Goal: Information Seeking & Learning: Learn about a topic

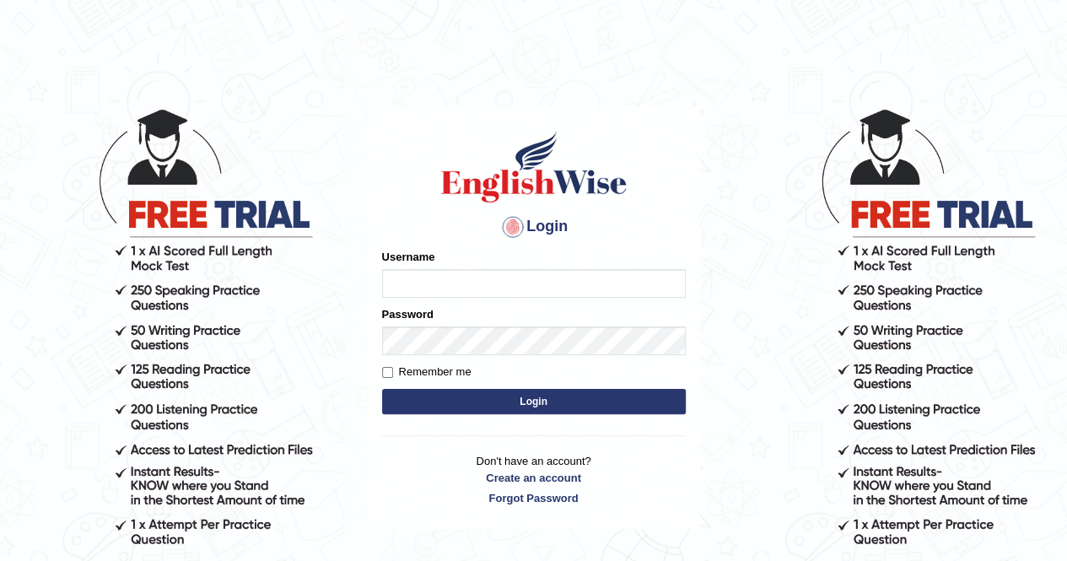
type input "Kiran1228"
click at [470, 401] on button "Login" at bounding box center [534, 401] width 304 height 25
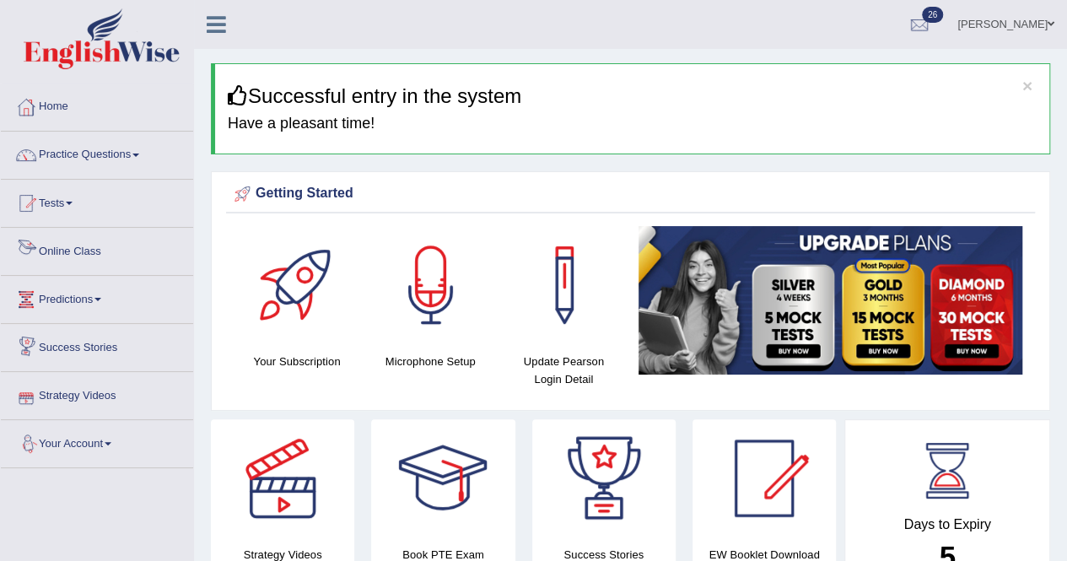
click at [73, 254] on link "Online Class" at bounding box center [97, 249] width 192 height 42
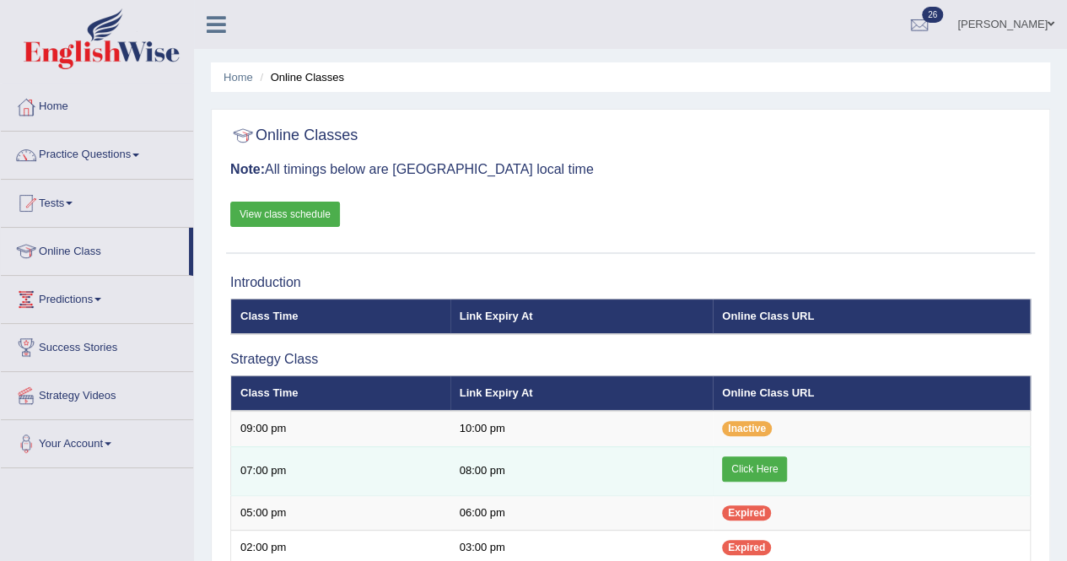
click at [755, 471] on link "Click Here" at bounding box center [754, 468] width 65 height 25
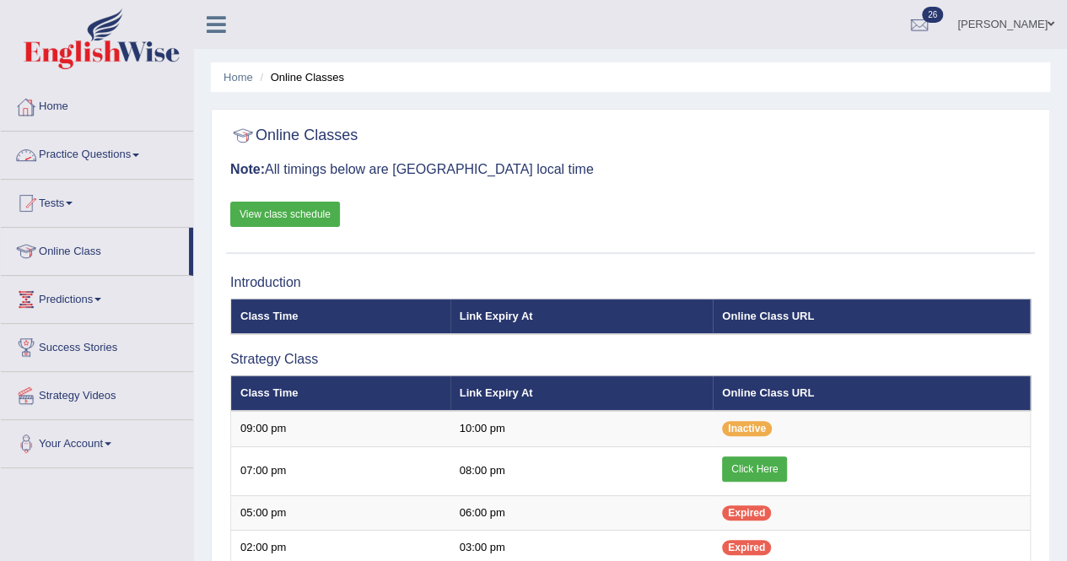
click at [97, 149] on link "Practice Questions" at bounding box center [97, 153] width 192 height 42
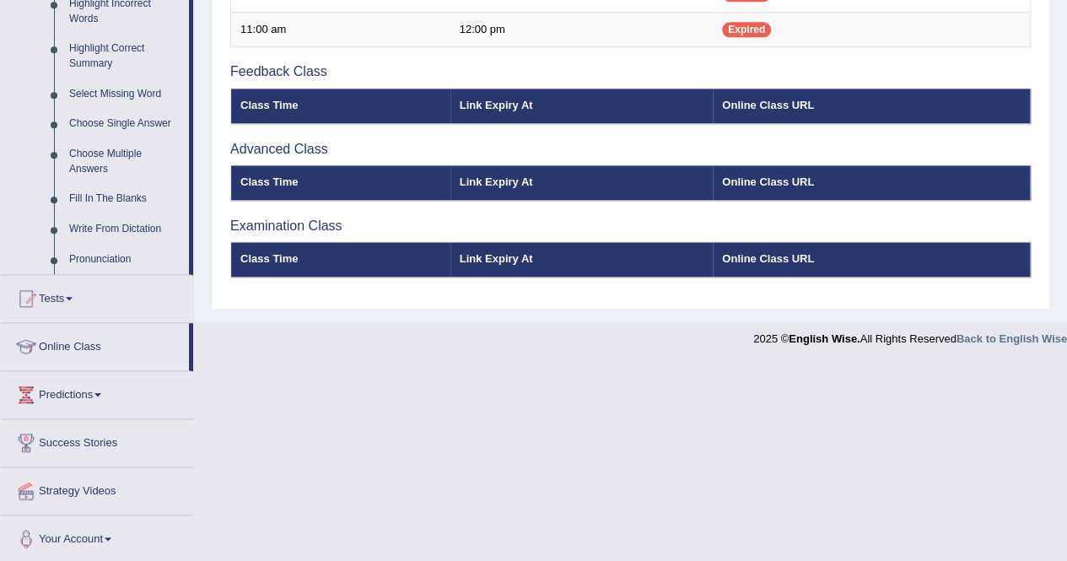
scroll to position [315, 0]
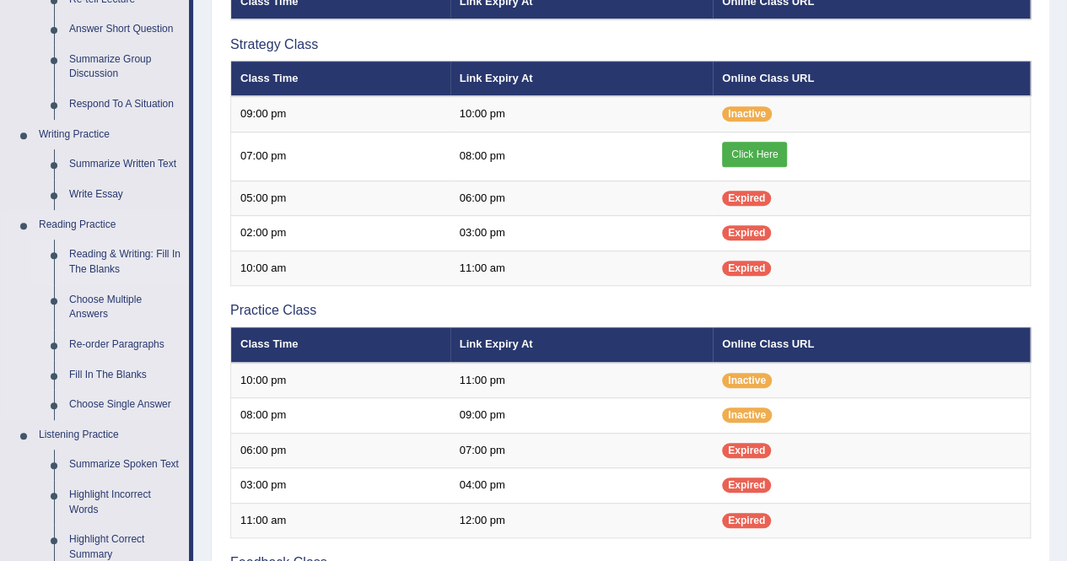
click at [115, 264] on link "Reading & Writing: Fill In The Blanks" at bounding box center [125, 262] width 127 height 45
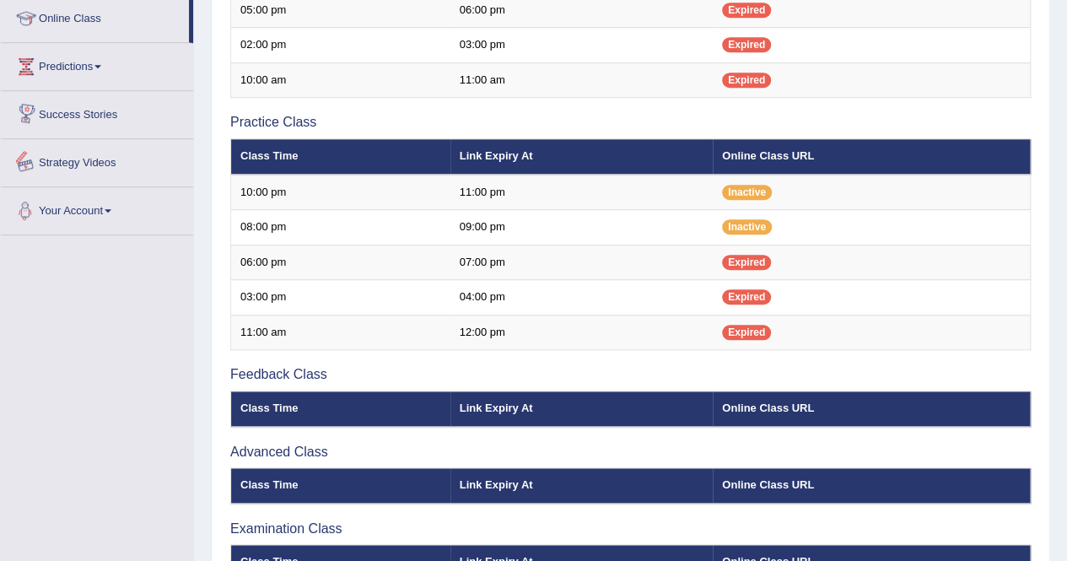
scroll to position [602, 0]
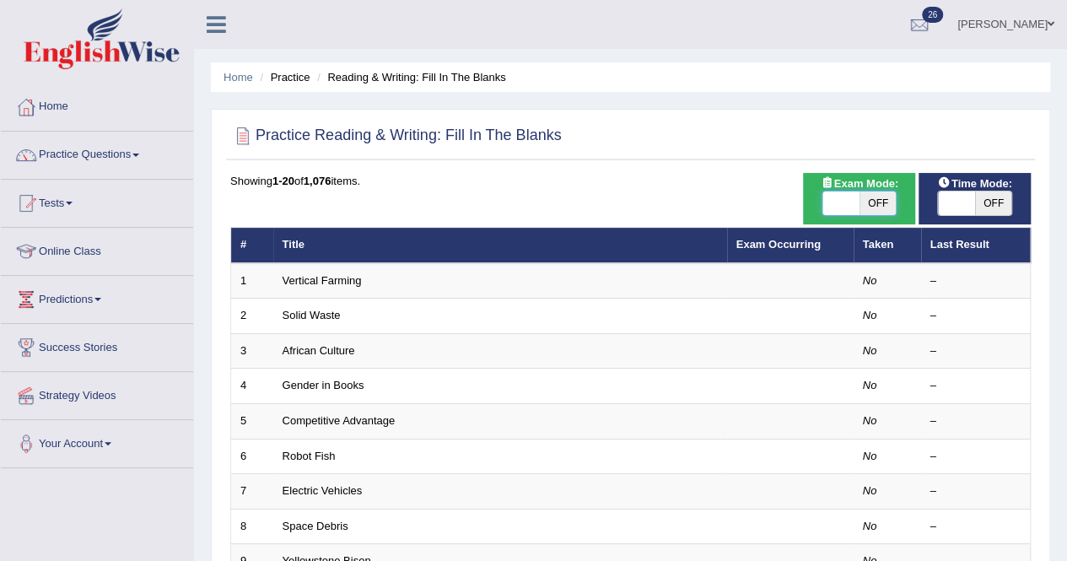
click at [844, 199] on span at bounding box center [840, 203] width 37 height 24
checkbox input "true"
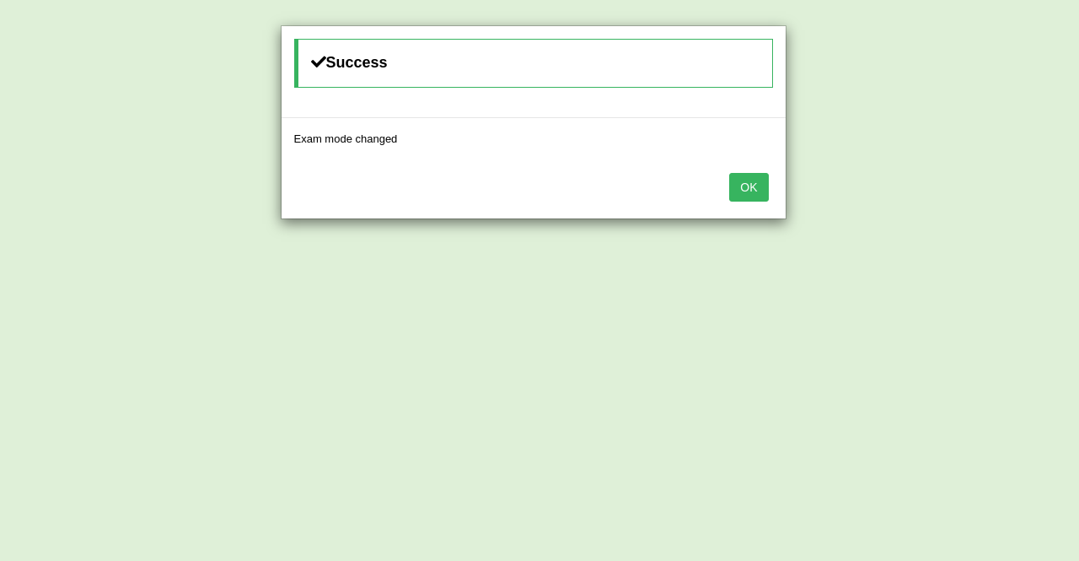
click at [740, 188] on button "OK" at bounding box center [748, 187] width 39 height 29
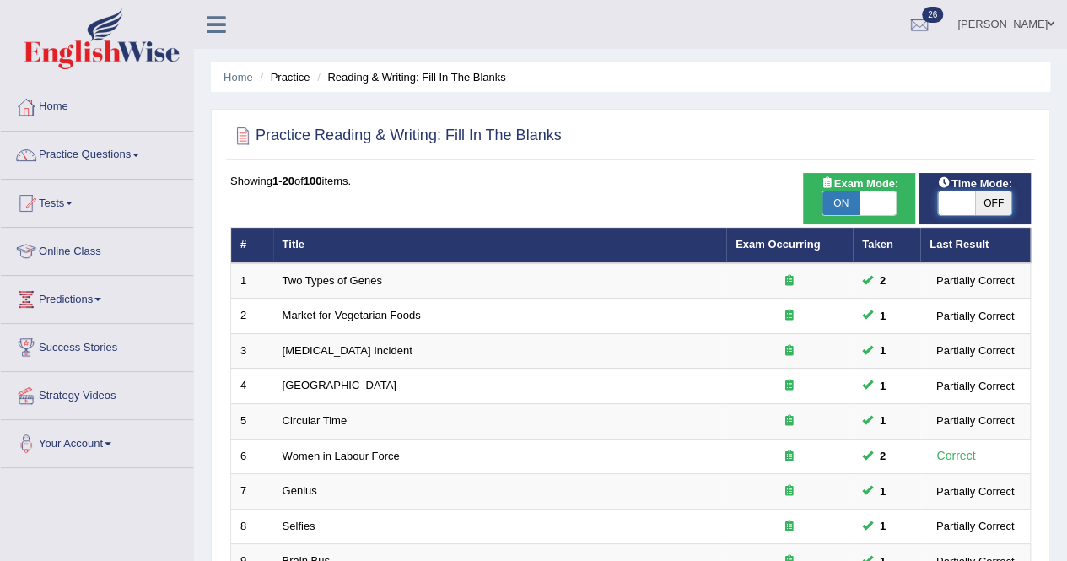
click at [963, 210] on span at bounding box center [956, 203] width 37 height 24
checkbox input "true"
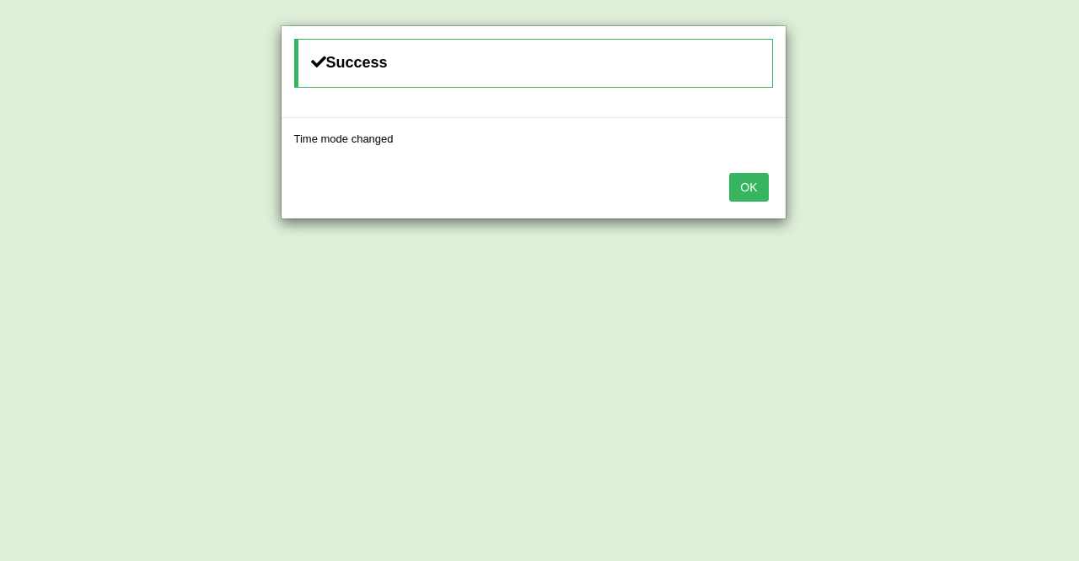
click at [743, 188] on button "OK" at bounding box center [748, 187] width 39 height 29
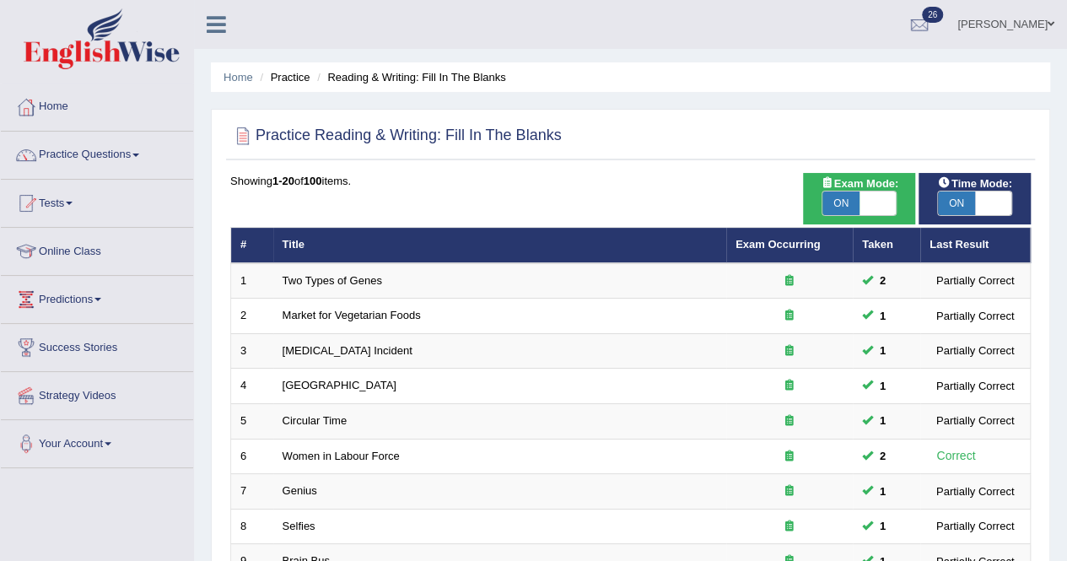
scroll to position [491, 0]
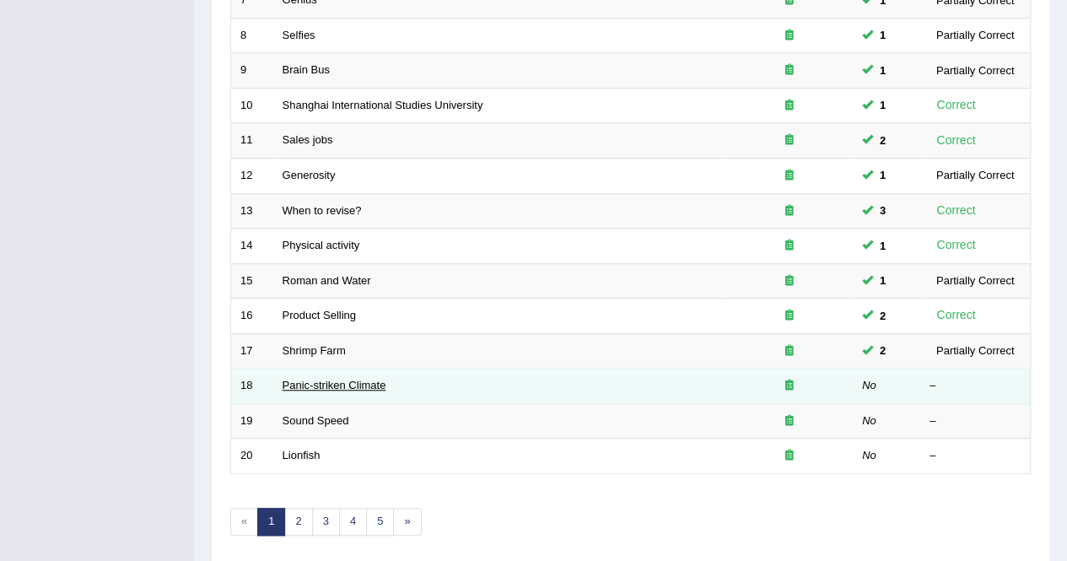
click at [360, 379] on link "Panic-striken Climate" at bounding box center [335, 385] width 104 height 13
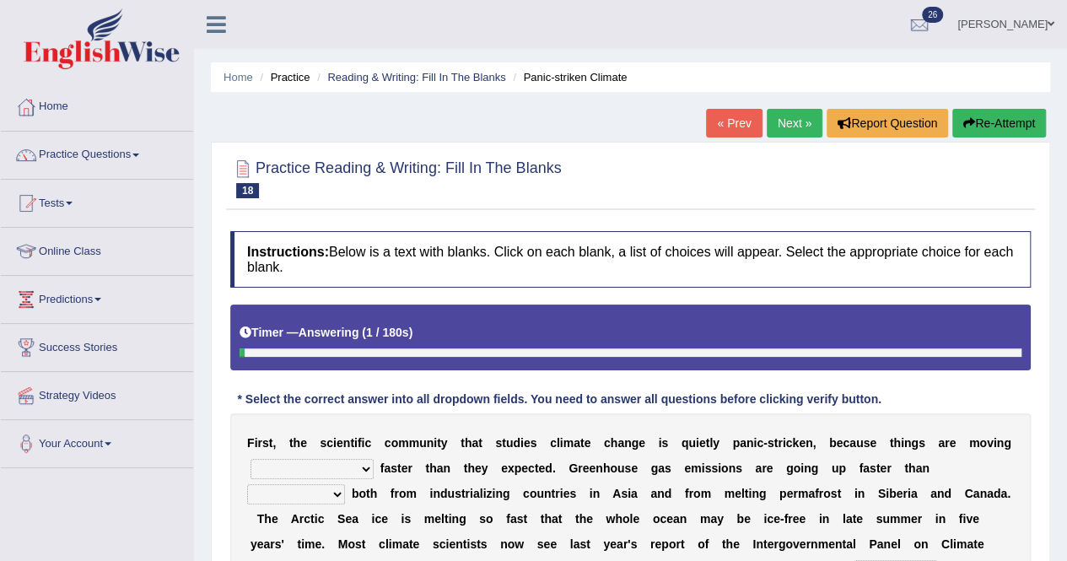
scroll to position [324, 0]
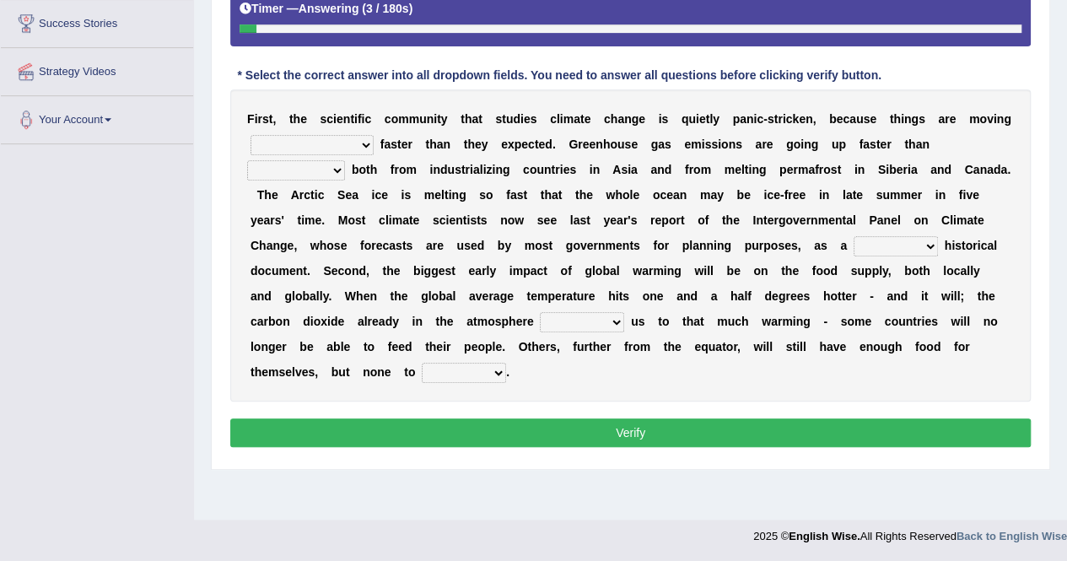
click at [327, 143] on select "few same musch most" at bounding box center [311, 145] width 123 height 20
select select "musch"
click at [250, 135] on select "few same musch most" at bounding box center [311, 145] width 123 height 20
click at [345, 160] on select "anticipation predictability ptredicts predicted" at bounding box center [296, 170] width 98 height 20
select select "predicted"
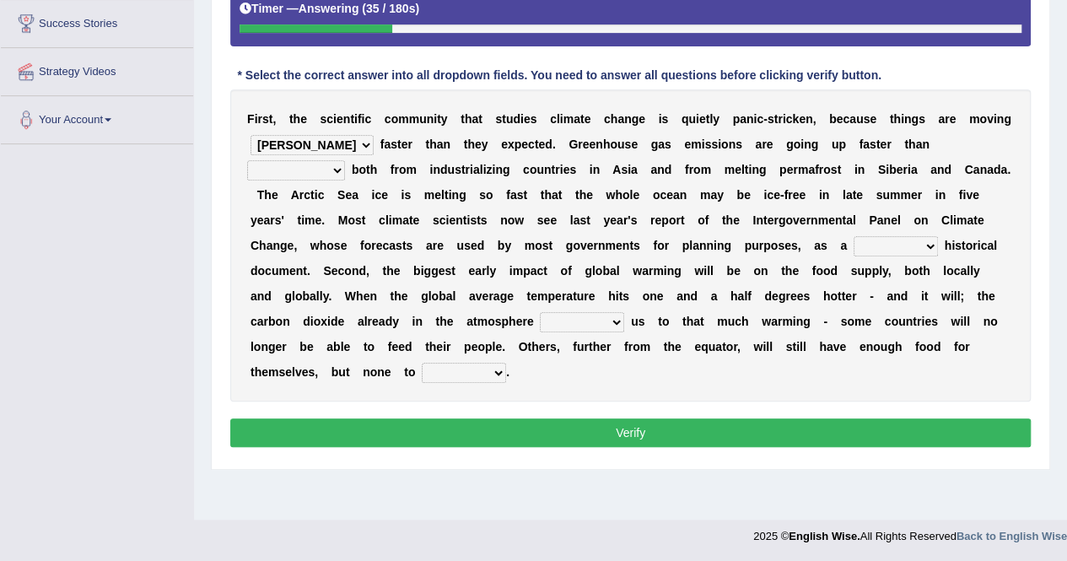
click at [345, 160] on select "anticipation predictability ptredicts predicted" at bounding box center [296, 170] width 98 height 20
click at [853, 240] on select "purely evenly firmly actively" at bounding box center [895, 246] width 84 height 20
select select "firmly"
click at [853, 236] on select "purely evenly firmly actively" at bounding box center [895, 246] width 84 height 20
click at [540, 320] on select "commits directs allows addresses" at bounding box center [582, 322] width 84 height 20
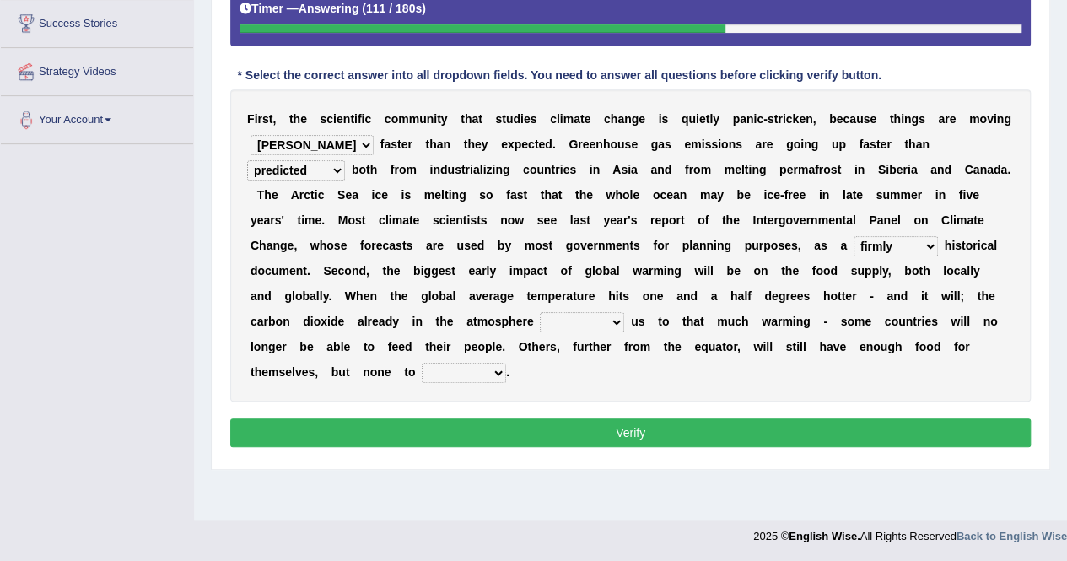
click at [540, 325] on select "commits directs allows addresses" at bounding box center [582, 322] width 84 height 20
select select "addresses"
click at [540, 312] on select "commits directs allows addresses" at bounding box center [582, 322] width 84 height 20
click at [422, 365] on select "spare apply dispense consume" at bounding box center [464, 373] width 84 height 20
select select "consume"
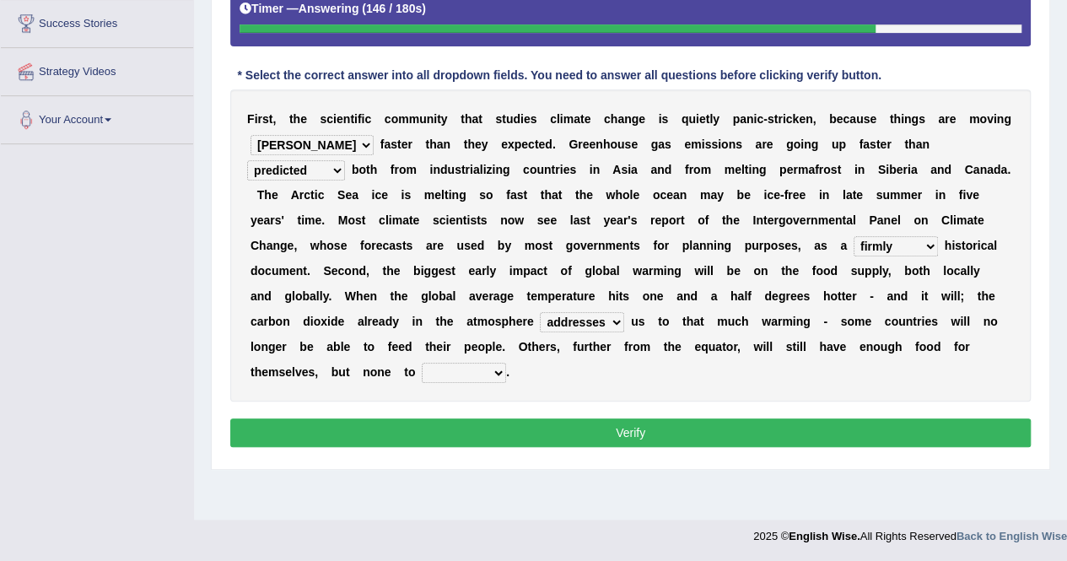
click at [422, 363] on select "spare apply dispense consume" at bounding box center [464, 373] width 84 height 20
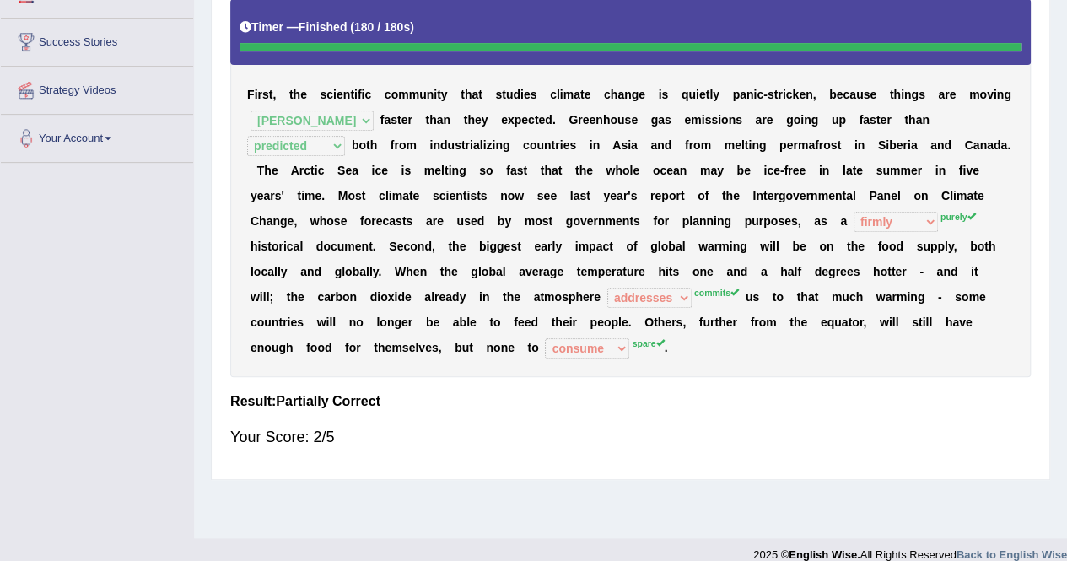
scroll to position [0, 0]
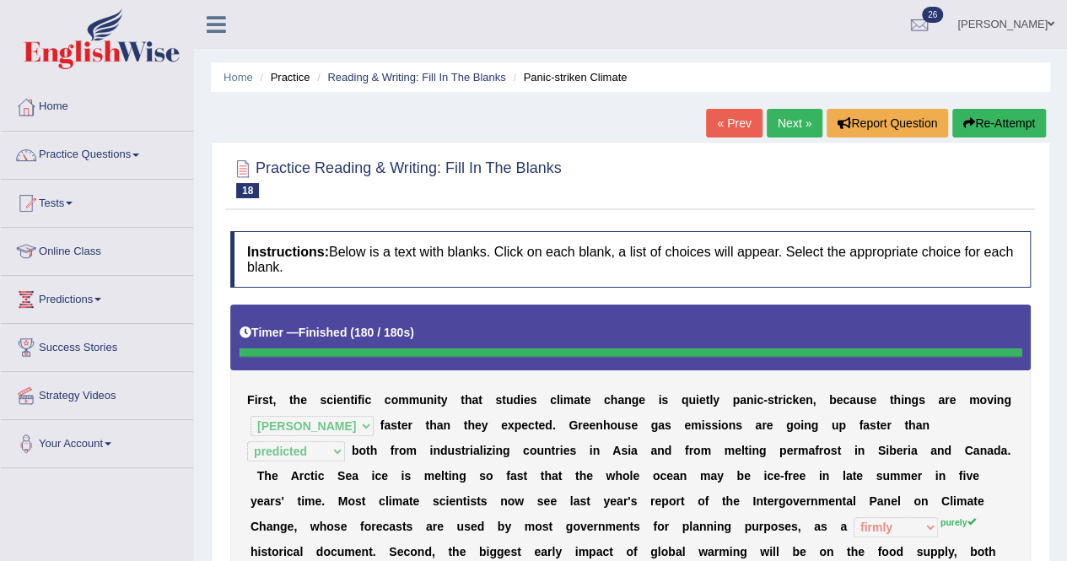
click at [810, 115] on link "Next »" at bounding box center [795, 123] width 56 height 29
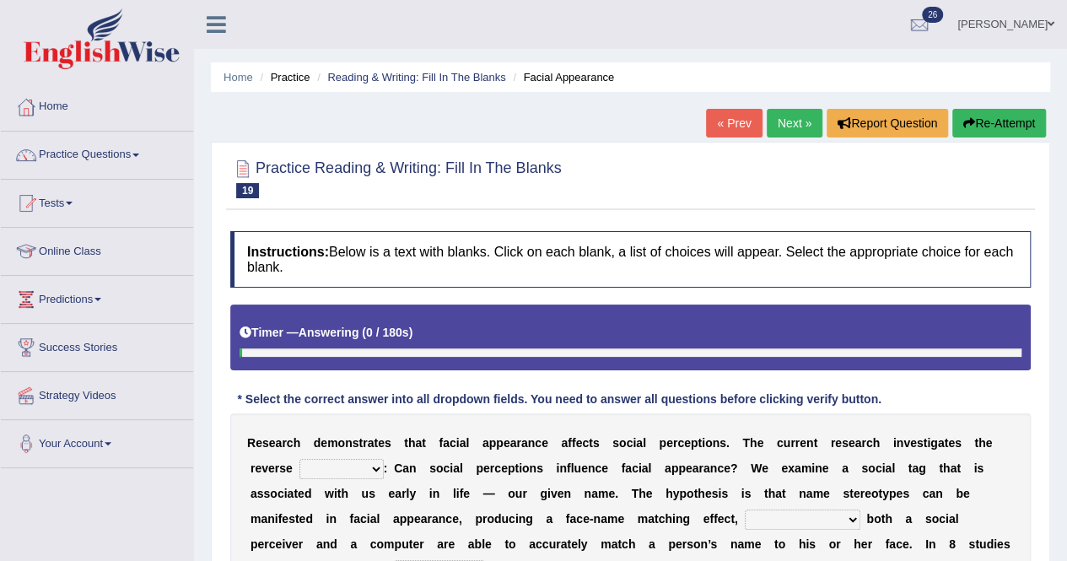
scroll to position [385, 0]
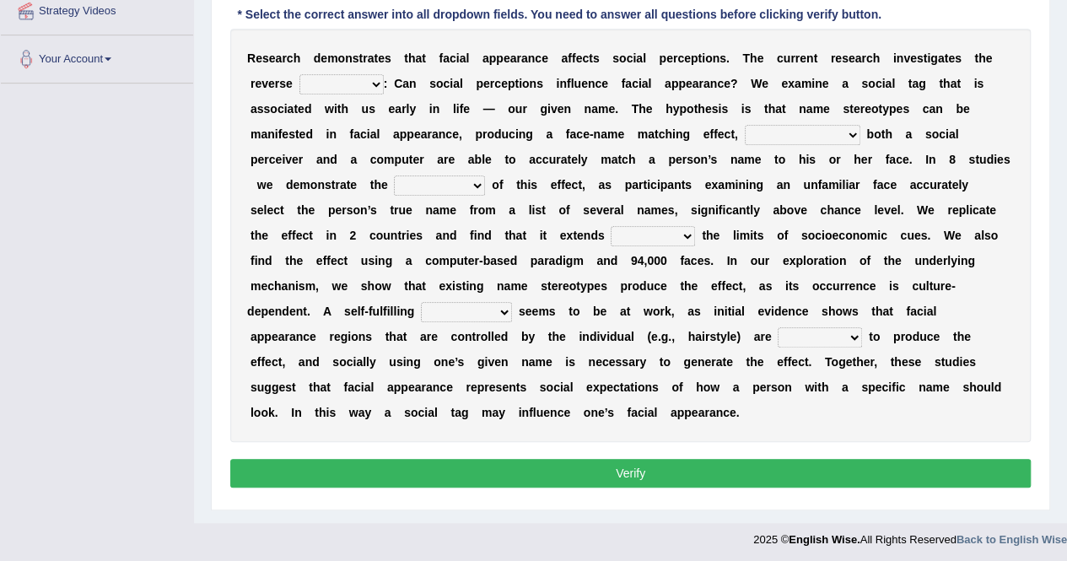
click at [374, 79] on select "link possiblity oddness polarity" at bounding box center [341, 84] width 84 height 20
select select "link"
click at [299, 74] on select "link possiblity oddness polarity" at bounding box center [341, 84] width 84 height 20
click at [353, 121] on div "R e s e a r c h d e m o n s t r a t e s t h a t f a c i a l a p p e a r a n c e…" at bounding box center [630, 235] width 800 height 413
click at [857, 132] on select "notwithstanding ever whereby despite" at bounding box center [803, 135] width 116 height 20
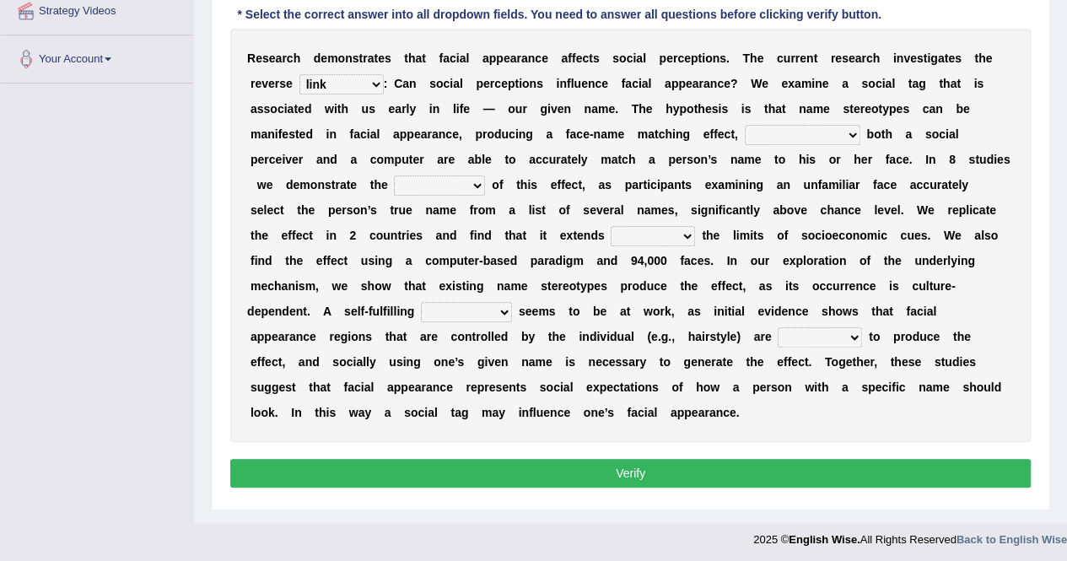
select select "whereby"
click at [745, 125] on select "notwithstanding ever whereby despite" at bounding box center [803, 135] width 116 height 20
click at [474, 179] on select "indolence evanescene existence transact" at bounding box center [439, 185] width 91 height 20
select select "existence"
click at [394, 175] on select "indolence evanescene existence transact" at bounding box center [439, 185] width 91 height 20
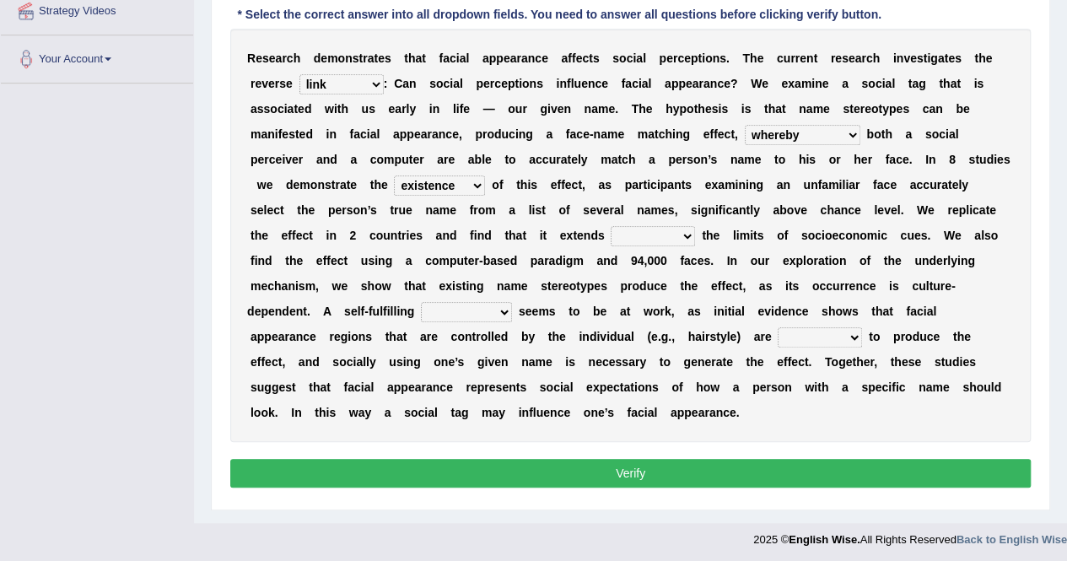
click at [647, 230] on select "within into beyond by" at bounding box center [653, 236] width 84 height 20
select select "beyond"
click at [611, 226] on select "within into beyond by" at bounding box center [653, 236] width 84 height 20
click at [502, 310] on select "prophecy observation preference stipulation" at bounding box center [466, 312] width 91 height 20
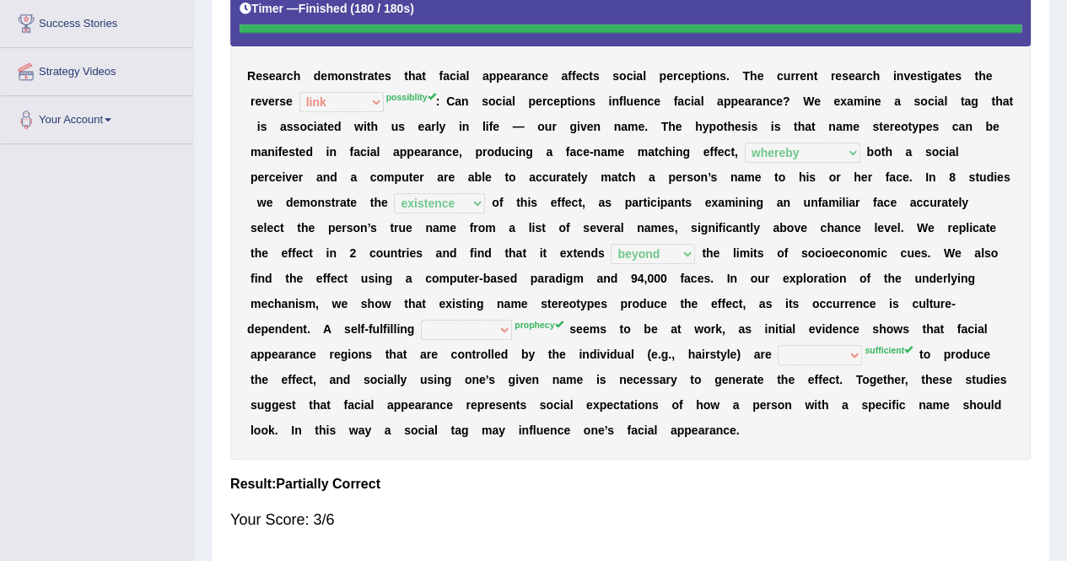
scroll to position [0, 0]
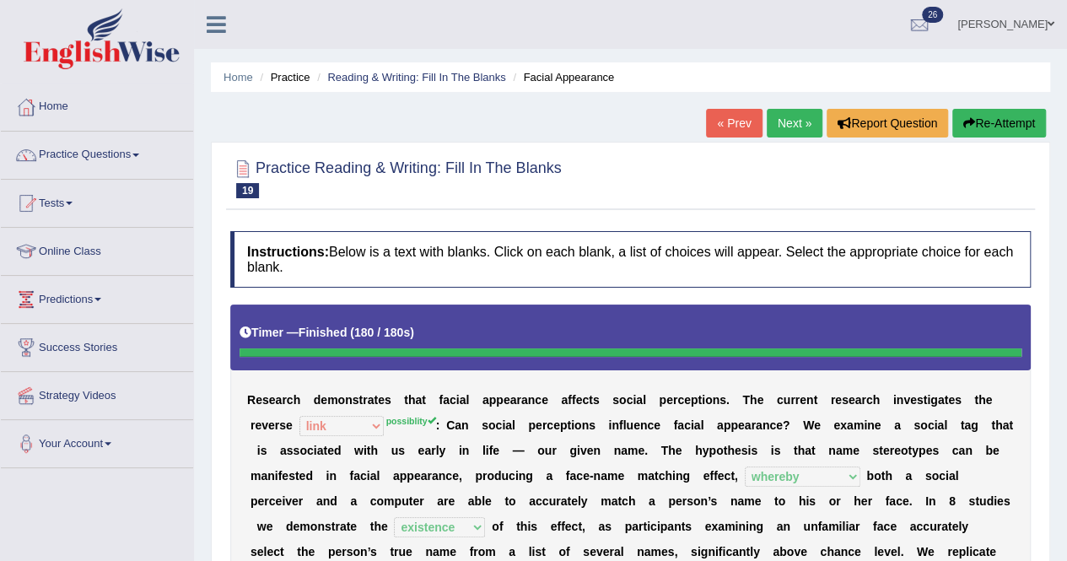
click at [805, 118] on link "Next »" at bounding box center [795, 123] width 56 height 29
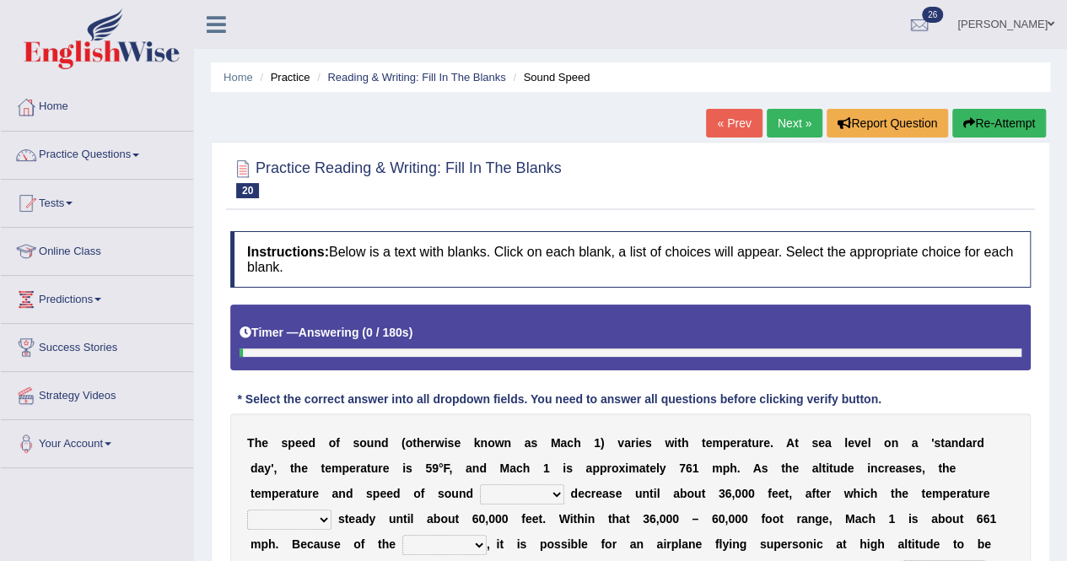
scroll to position [324, 0]
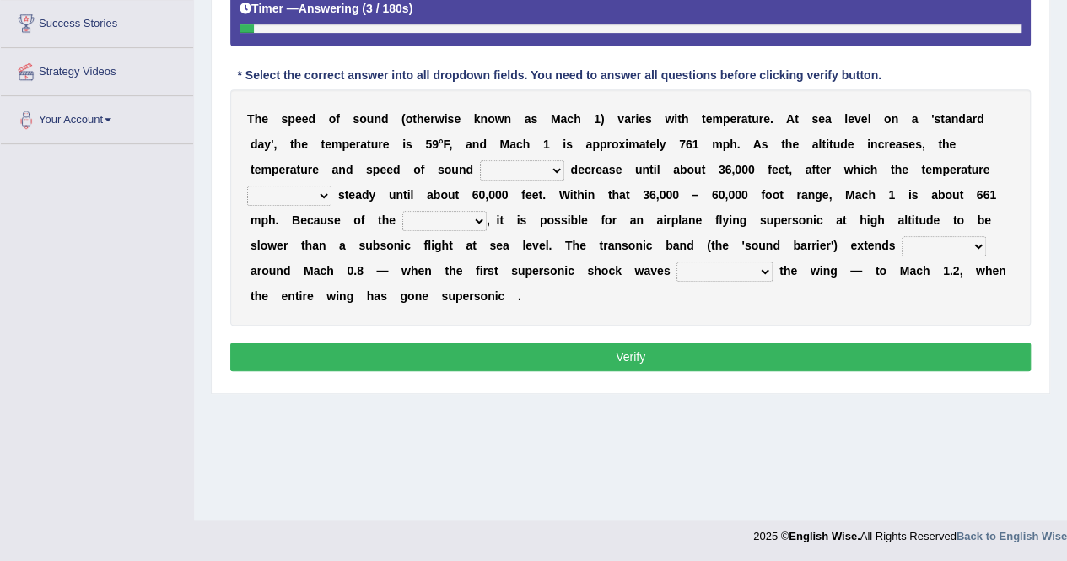
click at [550, 167] on select "not yet none both" at bounding box center [522, 170] width 84 height 20
select select "both"
click at [480, 160] on select "not yet none both" at bounding box center [522, 170] width 84 height 20
click at [552, 165] on select "not yet none both" at bounding box center [522, 170] width 84 height 20
click at [602, 317] on div "T h e s p e e d o f s o u n d ( o t h e r w i s e k n o w n a s M a c h 1 ) v a…" at bounding box center [630, 207] width 800 height 236
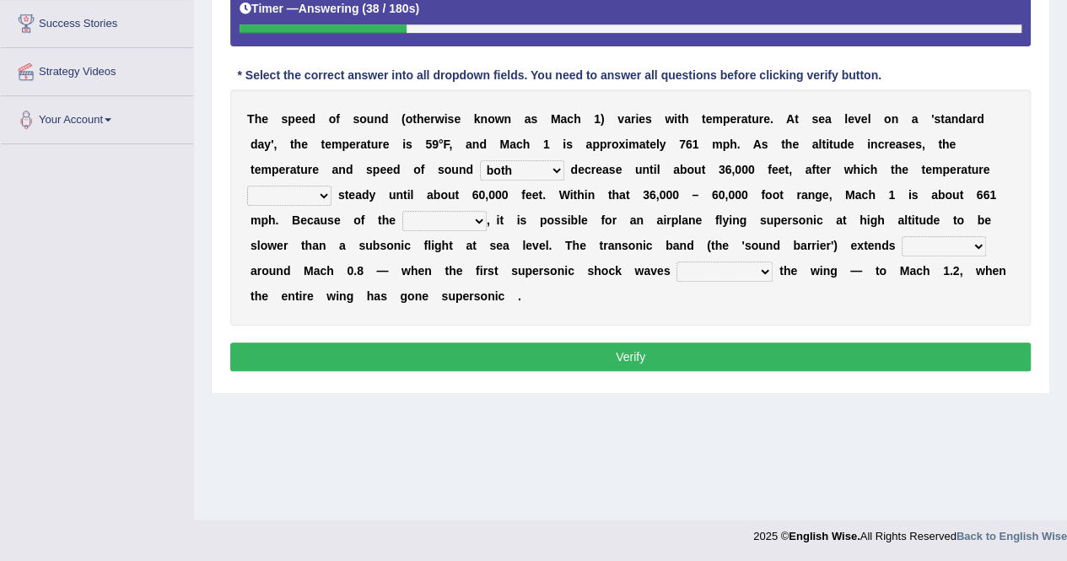
click at [320, 195] on select "opposes remains plots mutates" at bounding box center [289, 196] width 84 height 20
select select "remains"
click at [247, 186] on select "opposes remains plots mutates" at bounding box center [289, 196] width 84 height 20
click at [476, 218] on select "veriety variation ventilation similarity" at bounding box center [444, 221] width 84 height 20
select select "variation"
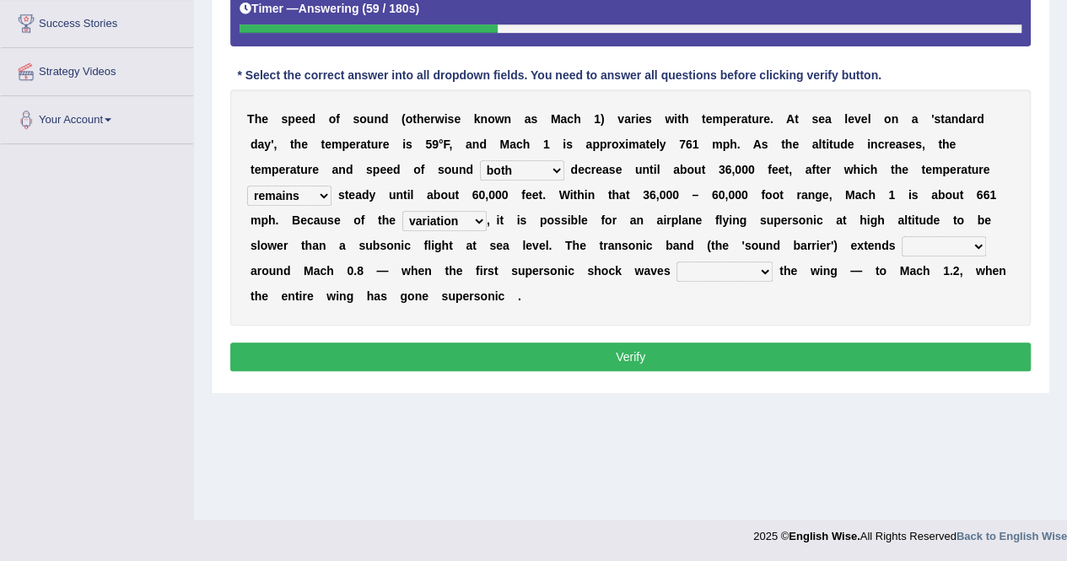
click at [402, 211] on select "veriety variation ventilation similarity" at bounding box center [444, 221] width 84 height 20
click at [975, 240] on select "near from with in" at bounding box center [944, 246] width 84 height 20
select select "in"
click at [902, 236] on select "near from with in" at bounding box center [944, 246] width 84 height 20
click at [762, 266] on select "diverge from form on add to prevent from" at bounding box center [724, 271] width 96 height 20
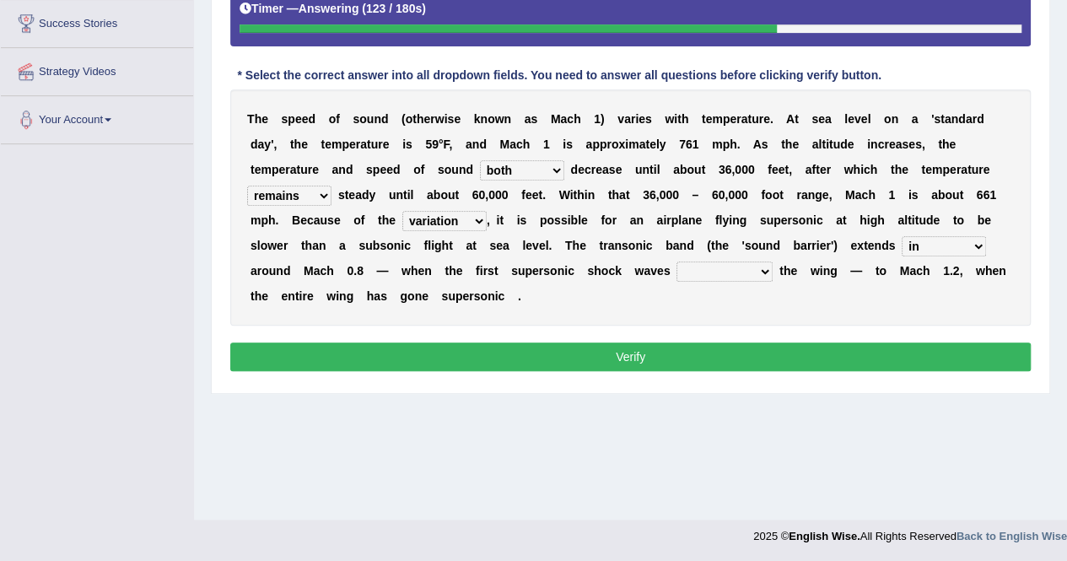
select select "prevent from"
click at [676, 261] on select "diverge from form on add to prevent from" at bounding box center [724, 271] width 96 height 20
click at [766, 272] on select "diverge from form on add to prevent from" at bounding box center [724, 271] width 96 height 20
click at [862, 291] on div "T h e s p e e d o f s o u n d ( o t h e r w i s e k n o w n a s M a c h 1 ) v a…" at bounding box center [630, 207] width 800 height 236
click at [971, 242] on select "near from with in" at bounding box center [944, 246] width 84 height 20
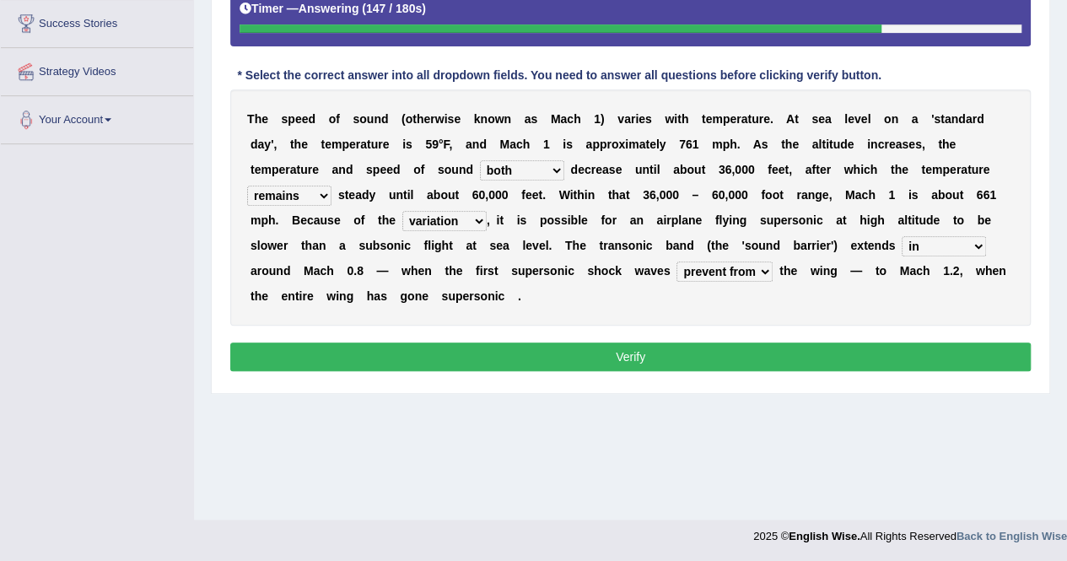
select select "from"
click at [902, 236] on select "near from with in" at bounding box center [944, 246] width 84 height 20
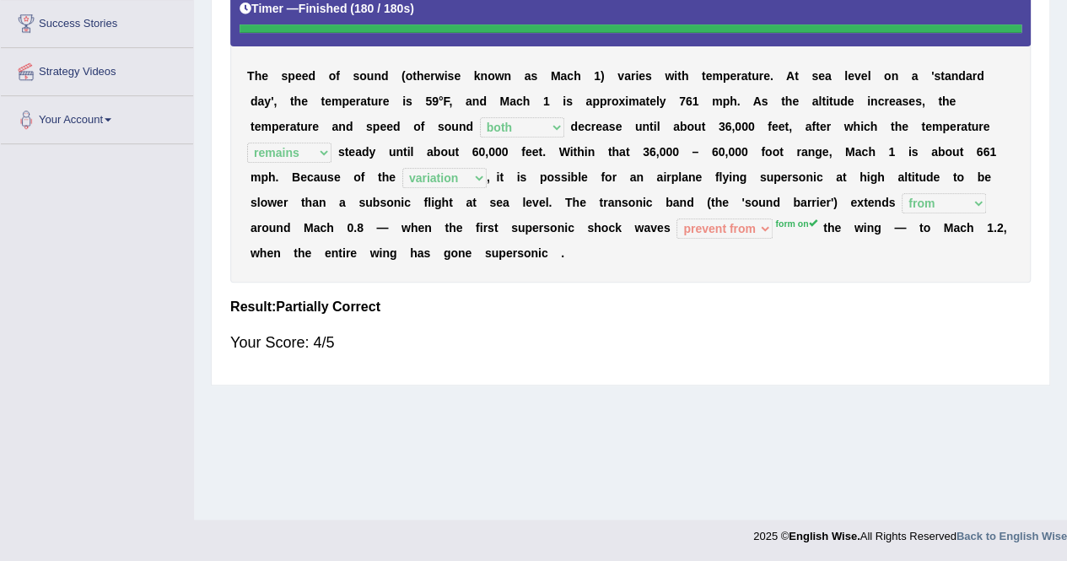
scroll to position [0, 0]
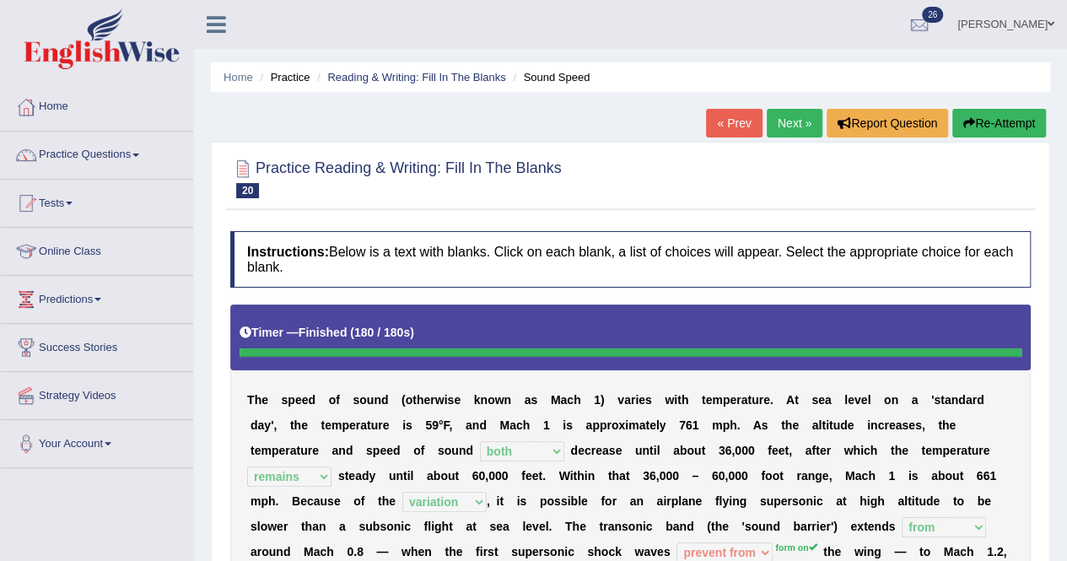
click at [787, 122] on link "Next »" at bounding box center [795, 123] width 56 height 29
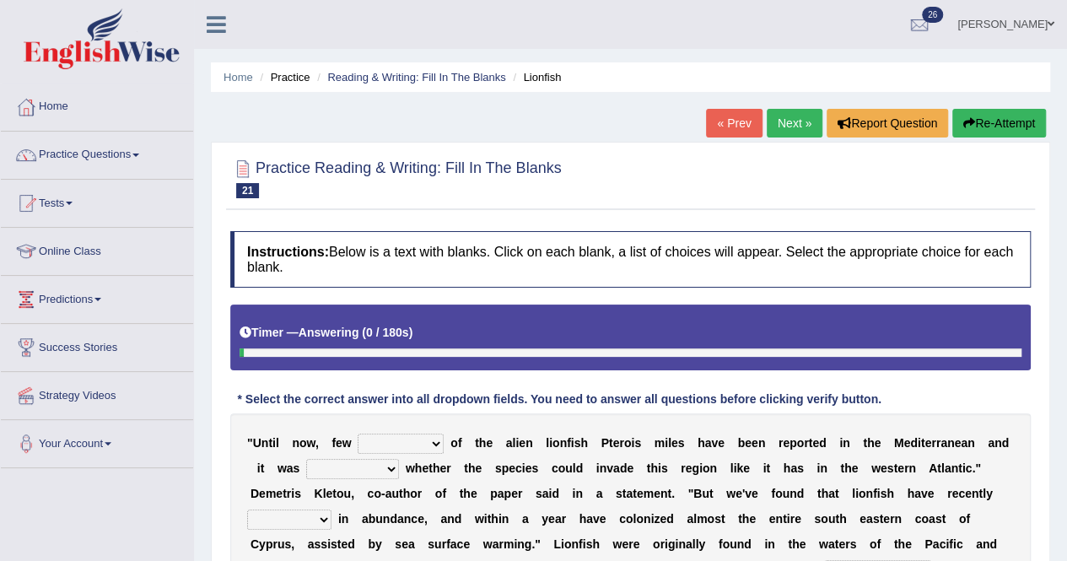
scroll to position [324, 0]
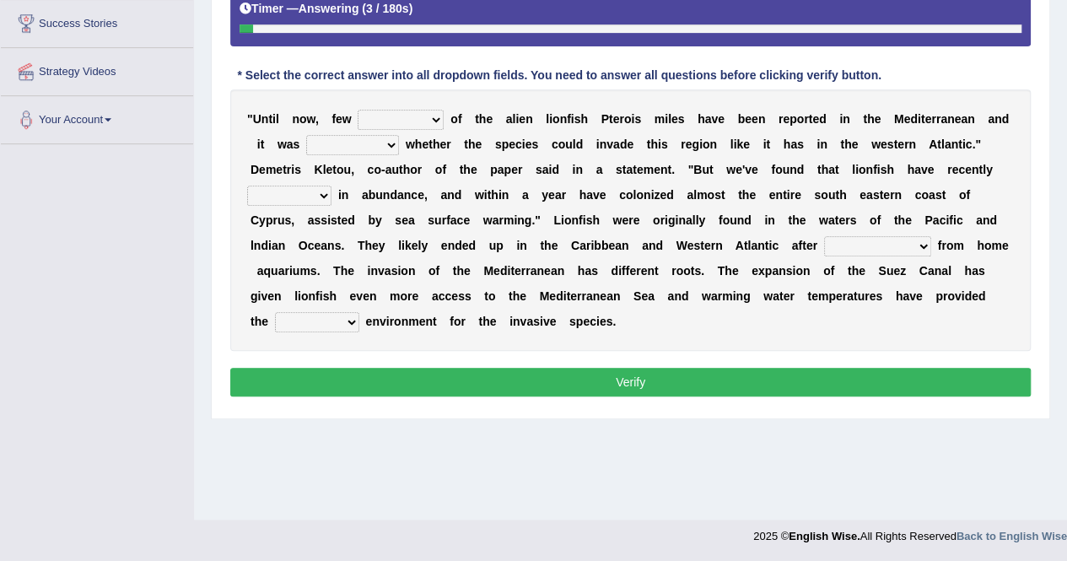
click at [433, 117] on select "collections sights views sightings" at bounding box center [401, 120] width 86 height 20
select select "sights"
click at [358, 110] on select "collections sights views sightings" at bounding box center [401, 120] width 86 height 20
click at [380, 143] on select "somehow although that quesionable" at bounding box center [352, 145] width 93 height 20
select select "quesionable"
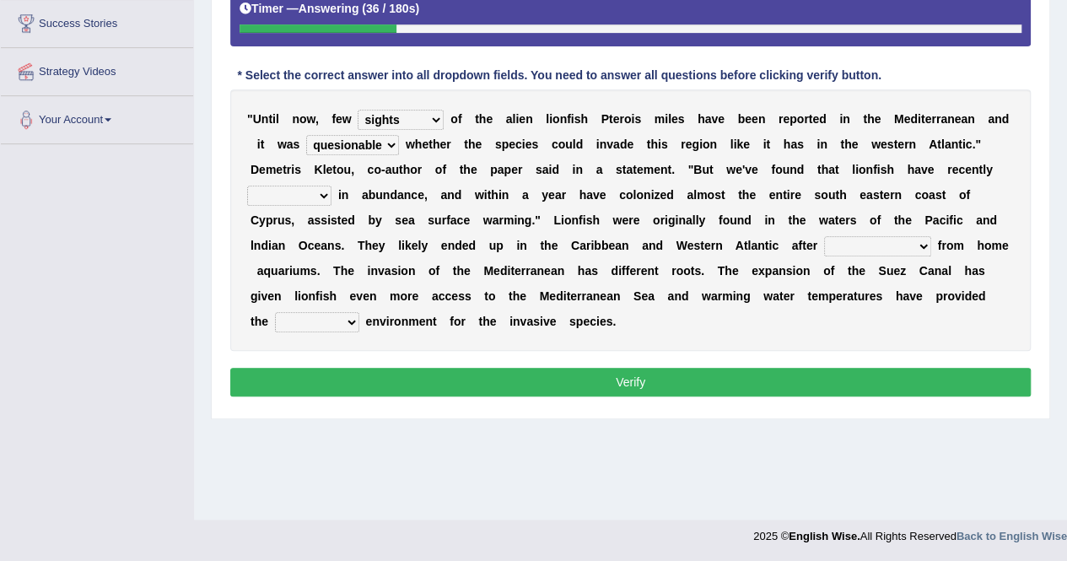
click at [306, 135] on select "somehow although that quesionable" at bounding box center [352, 145] width 93 height 20
click at [326, 191] on select "shown flatted stabled increased" at bounding box center [289, 196] width 84 height 20
select select "increased"
click at [247, 186] on select "shown flatted stabled increased" at bounding box center [289, 196] width 84 height 20
click at [328, 193] on select "shown flatted stabled increased" at bounding box center [289, 196] width 84 height 20
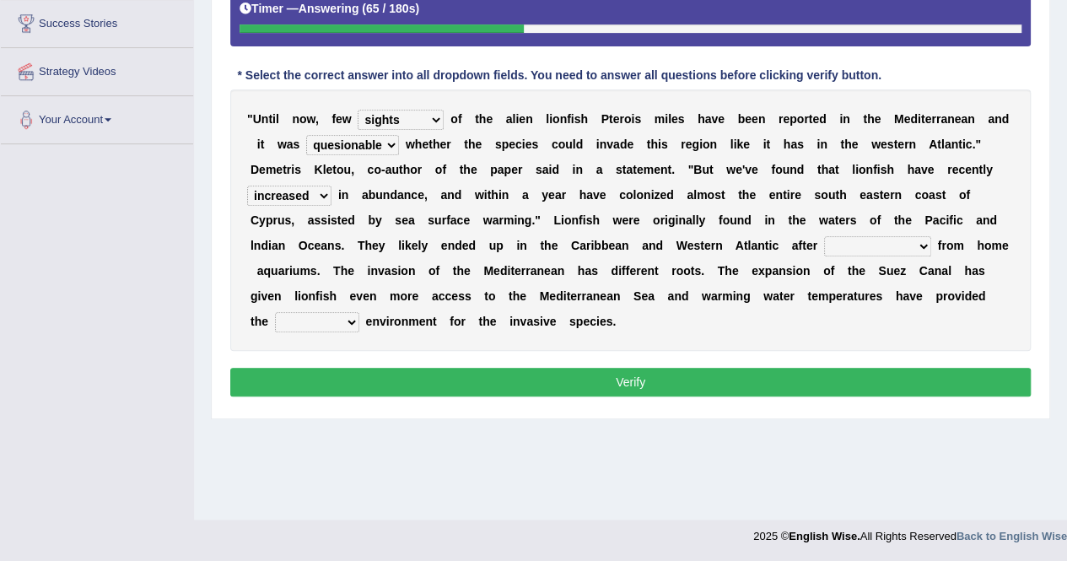
click at [464, 357] on div "Instructions: Below is a text with blanks. Click on each blank, a list of choic…" at bounding box center [630, 154] width 809 height 511
click at [923, 245] on select "release being released released releasing" at bounding box center [877, 246] width 107 height 20
select select "being released"
click at [824, 236] on select "release being released released releasing" at bounding box center [877, 246] width 107 height 20
click at [922, 240] on select "release being released released releasing" at bounding box center [877, 246] width 107 height 20
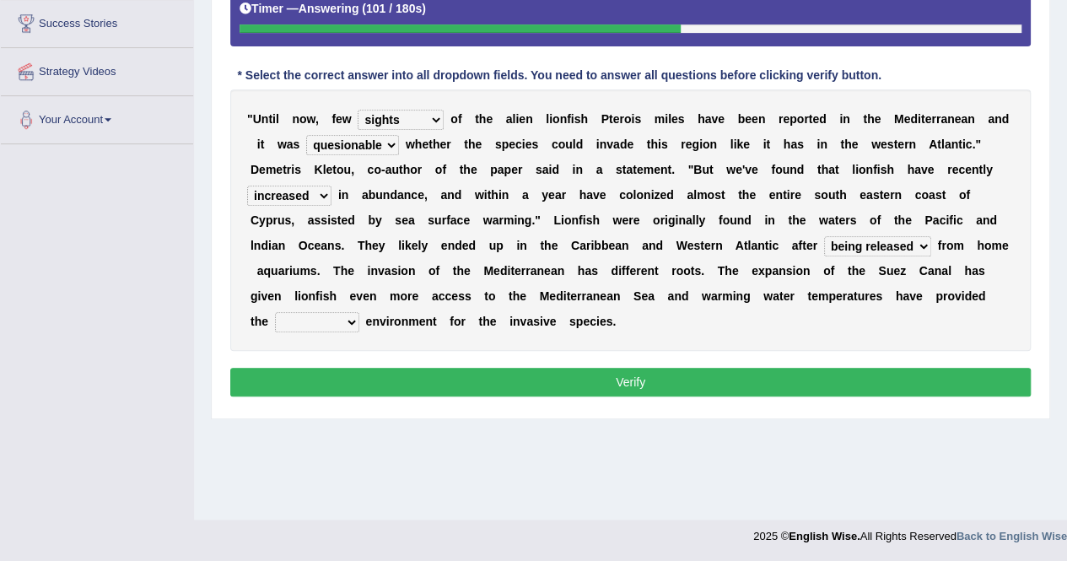
click at [703, 318] on div "" U n t i l n o w , f e w collections sights views sightings o f t h e a l i e …" at bounding box center [630, 219] width 800 height 261
click at [349, 321] on select "whole overall partial perfect" at bounding box center [317, 322] width 84 height 20
click at [275, 312] on select "whole overall partial perfect" at bounding box center [317, 322] width 84 height 20
click at [351, 316] on select "whole overall partial perfect" at bounding box center [317, 322] width 84 height 20
click at [444, 335] on div "" U n t i l n o w , f e w collections sights views sightings o f t h e a l i e …" at bounding box center [630, 219] width 800 height 261
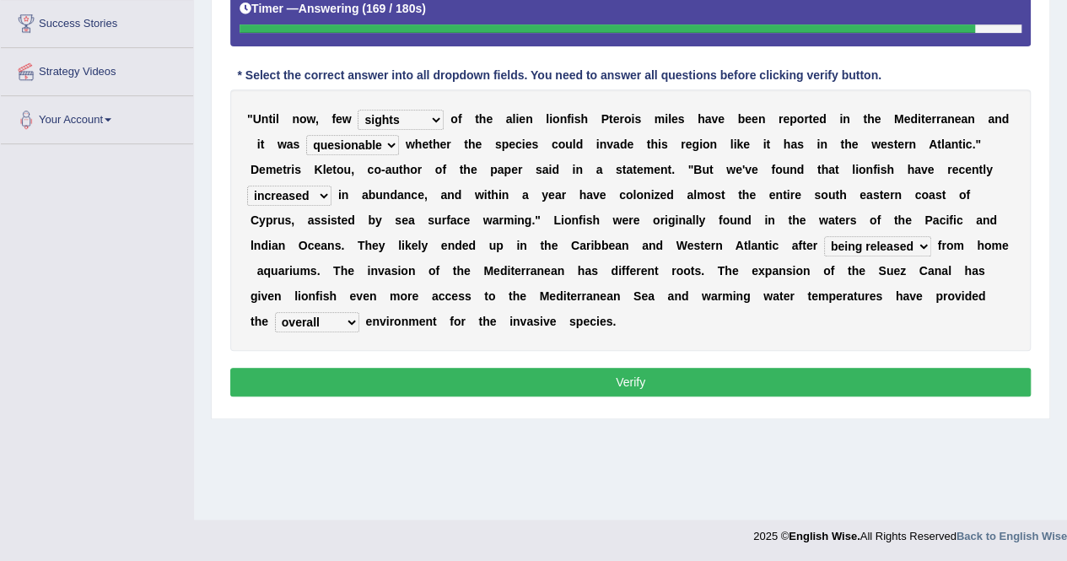
click at [354, 314] on select "whole overall partial perfect" at bounding box center [317, 322] width 84 height 20
select select "perfect"
click at [275, 312] on select "whole overall partial perfect" at bounding box center [317, 322] width 84 height 20
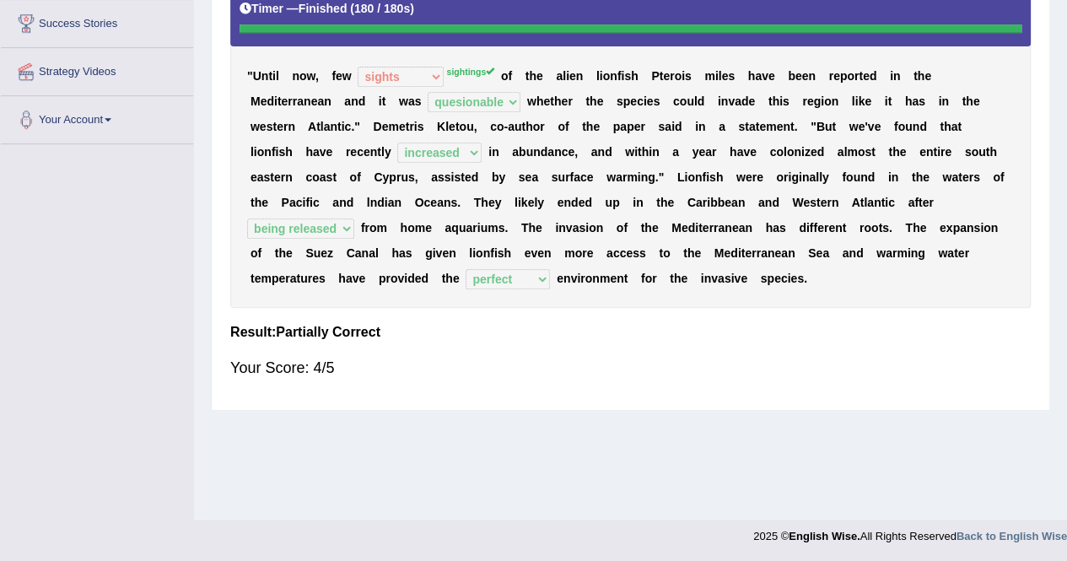
scroll to position [0, 0]
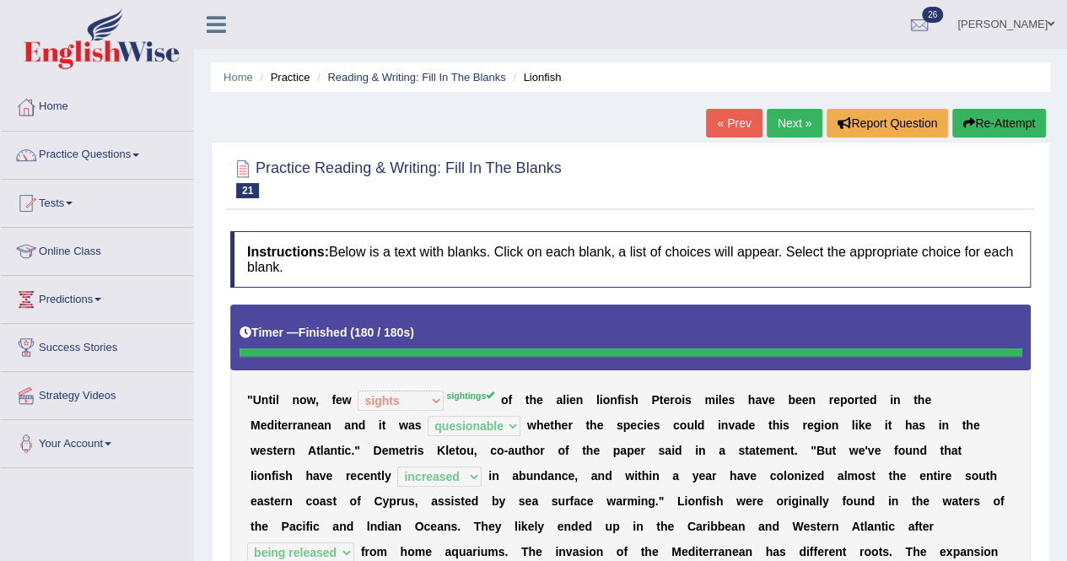
click at [787, 122] on link "Next »" at bounding box center [795, 123] width 56 height 29
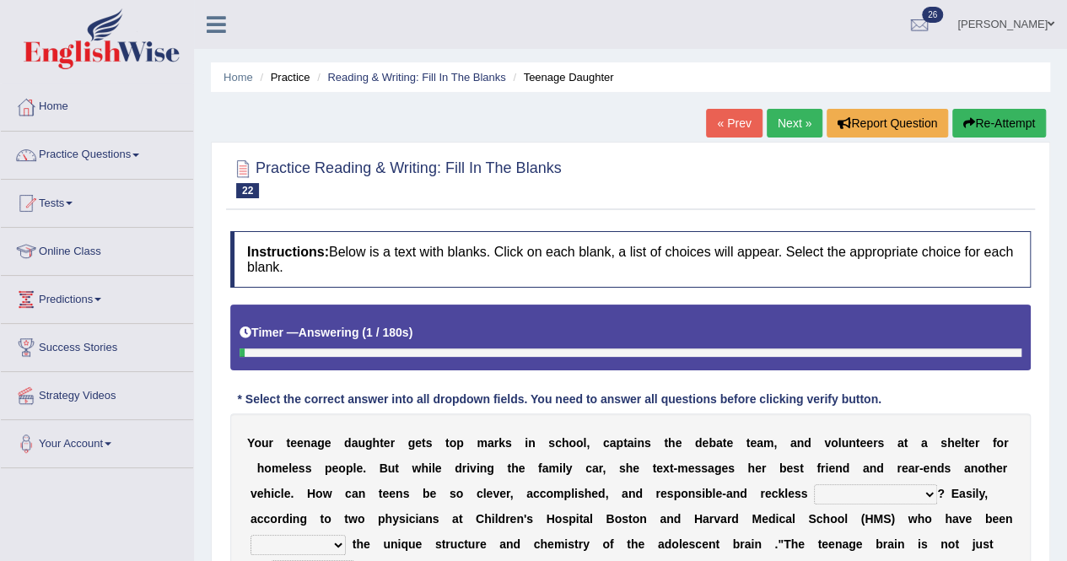
scroll to position [324, 0]
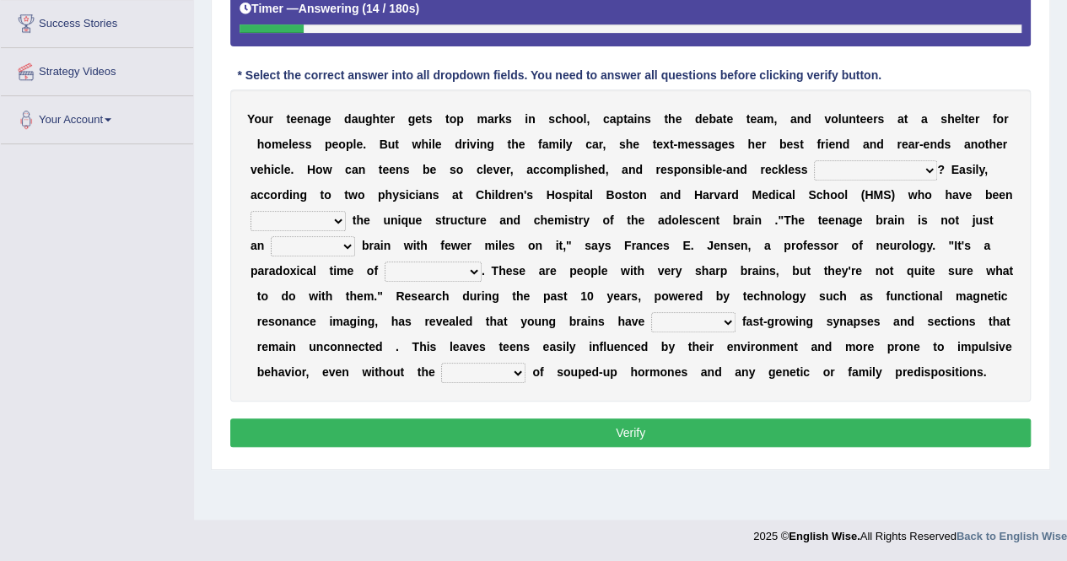
click at [926, 172] on select "for the time being at the same time as ever ingood time" at bounding box center [875, 170] width 123 height 20
select select "at the same time"
click at [814, 160] on select "for the time being at the same time as ever ingood time" at bounding box center [875, 170] width 123 height 20
click at [339, 219] on select "explaining exploring exposing enumerating" at bounding box center [297, 221] width 95 height 20
select select "exploring"
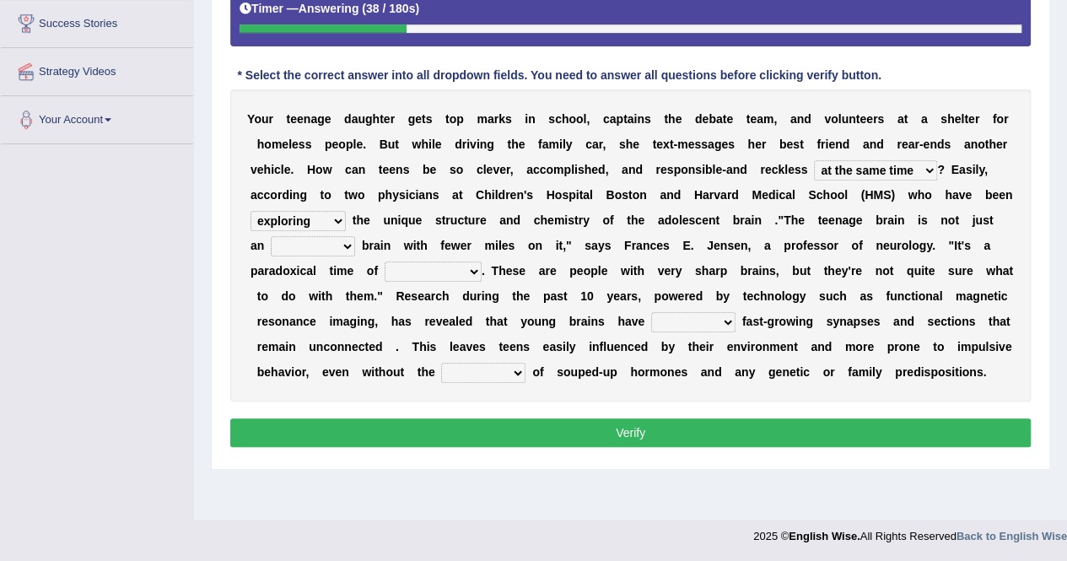
click at [250, 211] on select "explaining exploring exposing enumerating" at bounding box center [297, 221] width 95 height 20
click at [348, 243] on select "ample adult adulthood abundant" at bounding box center [313, 246] width 84 height 20
select select "adult"
click at [271, 236] on select "ample adult adulthood abundant" at bounding box center [313, 246] width 84 height 20
click at [474, 270] on select "enrichment development adornment adoration" at bounding box center [433, 271] width 97 height 20
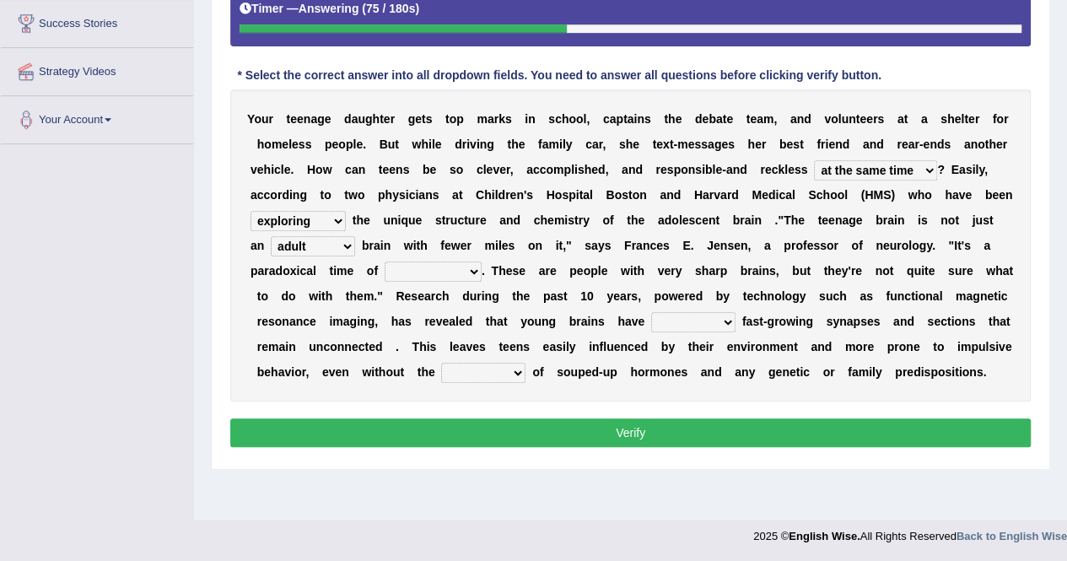
select select "development"
click at [385, 261] on select "enrichment development adornment adoration" at bounding box center [433, 271] width 97 height 20
click at [725, 320] on select "both either whole few" at bounding box center [693, 322] width 84 height 20
click at [651, 312] on select "both either whole few" at bounding box center [693, 322] width 84 height 20
click at [724, 322] on select "both either whole few" at bounding box center [693, 322] width 84 height 20
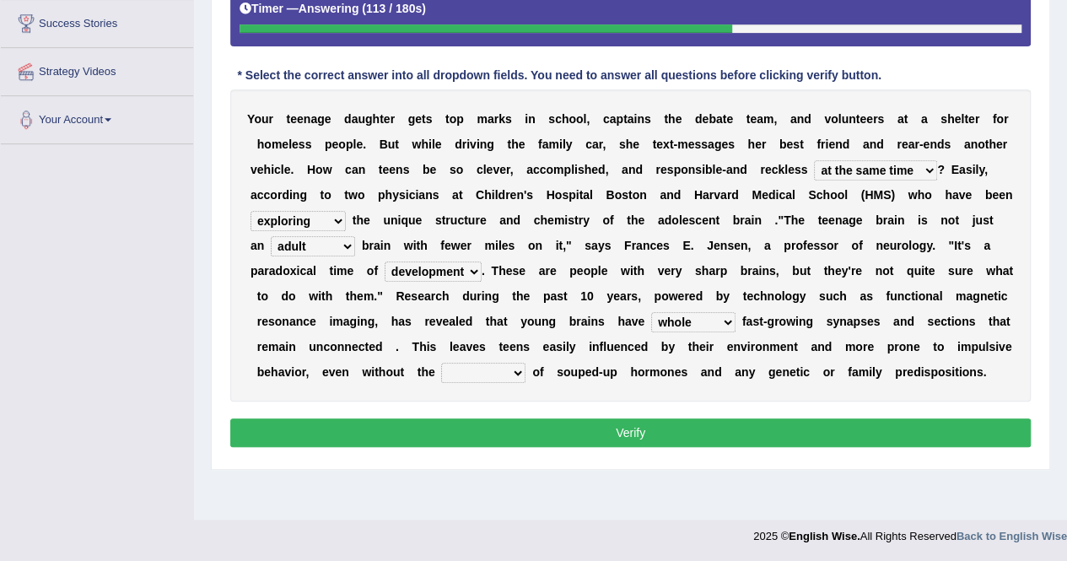
select select "either"
click at [651, 312] on select "both either whole few" at bounding box center [693, 322] width 84 height 20
click at [511, 369] on select "impact impress impair impose" at bounding box center [483, 373] width 84 height 20
select select "impact"
click at [441, 363] on select "impact impress impair impose" at bounding box center [483, 373] width 84 height 20
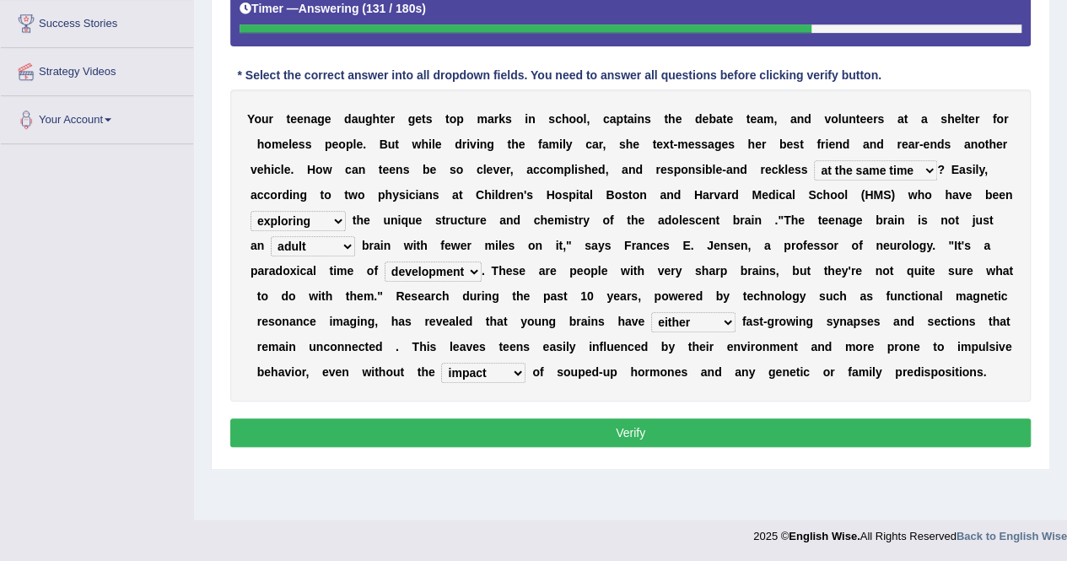
click at [513, 368] on select "impact impress impair impose" at bounding box center [483, 373] width 84 height 20
click at [589, 377] on div "Y o u r t e e n a g e d a u g h t e r g e t s t o p m a r k s i n s c h o o l ,…" at bounding box center [630, 245] width 800 height 312
click at [347, 236] on select "ample adult adulthood abundant" at bounding box center [313, 246] width 84 height 20
select select "ample"
click at [271, 236] on select "ample adult adulthood abundant" at bounding box center [313, 246] width 84 height 20
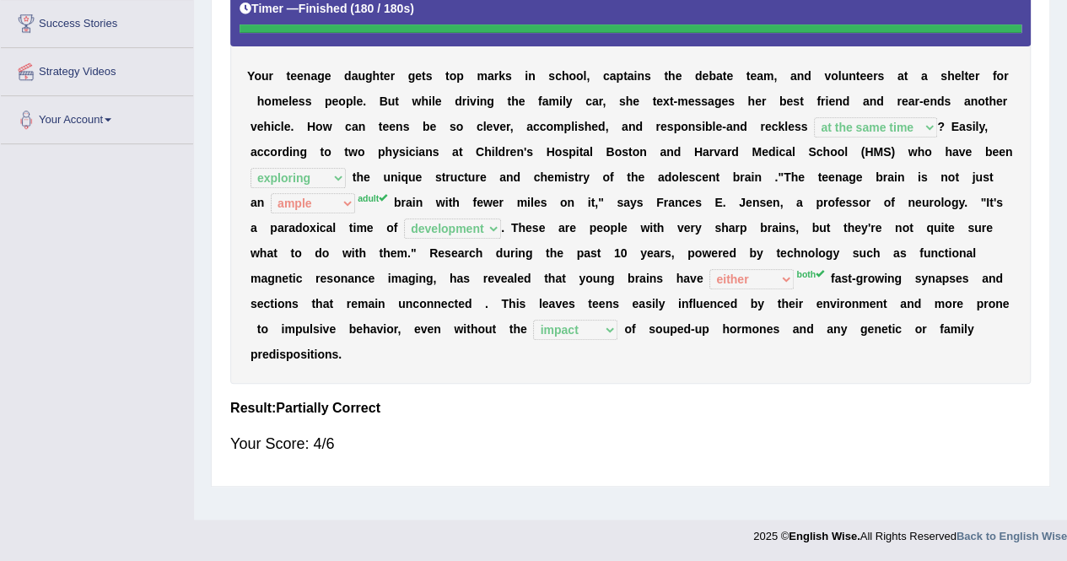
scroll to position [0, 0]
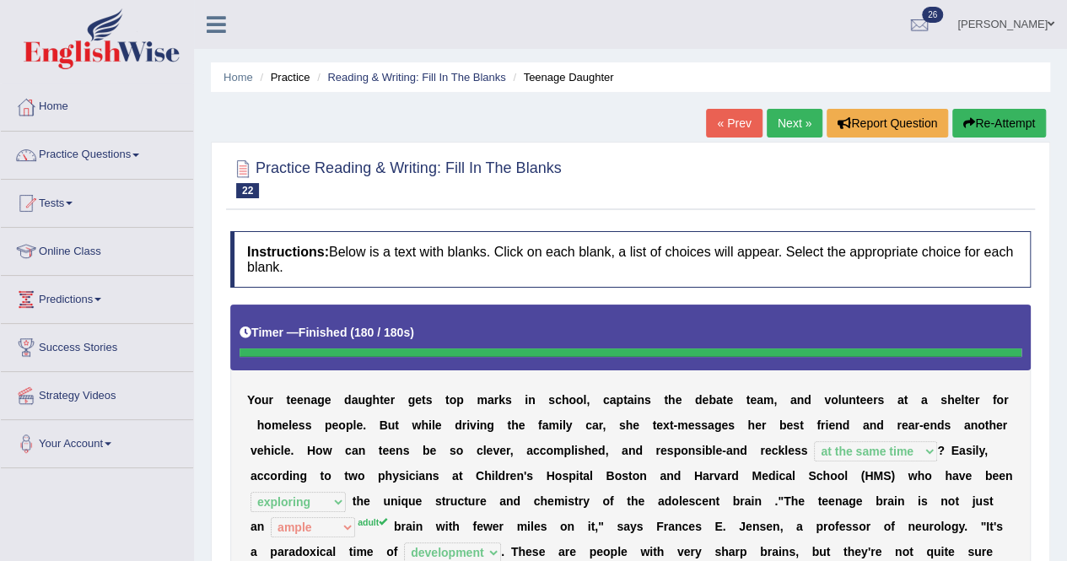
click at [789, 124] on link "Next »" at bounding box center [795, 123] width 56 height 29
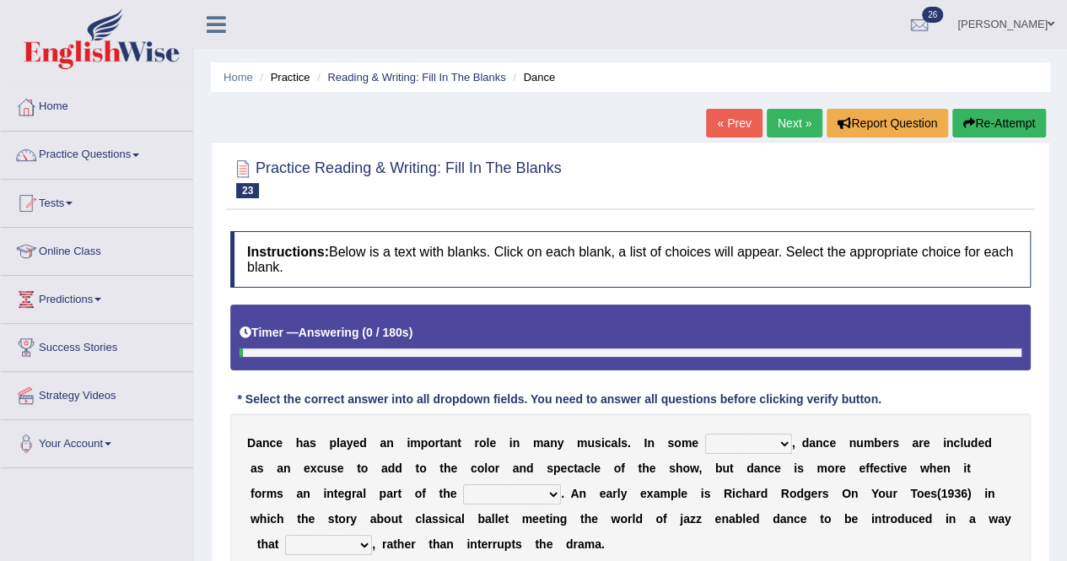
scroll to position [324, 0]
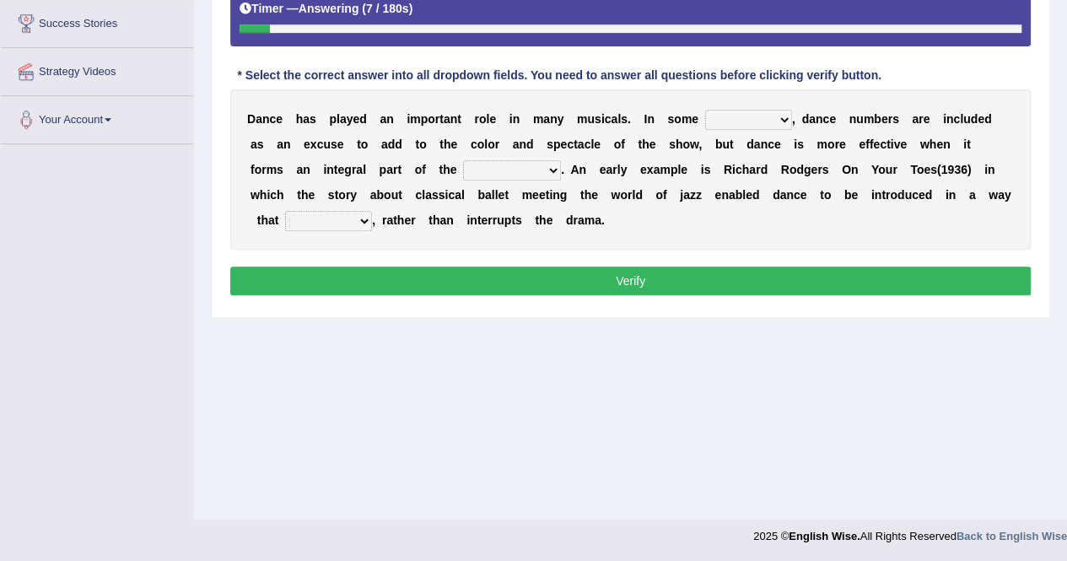
click at [779, 113] on select "dimentions cases brief extent" at bounding box center [748, 120] width 87 height 20
select select "cases"
click at [705, 110] on select "dimentions cases brief extent" at bounding box center [748, 120] width 87 height 20
click at [549, 173] on select "prowess plot phenomenon round about" at bounding box center [512, 170] width 98 height 20
select select "phenomenon"
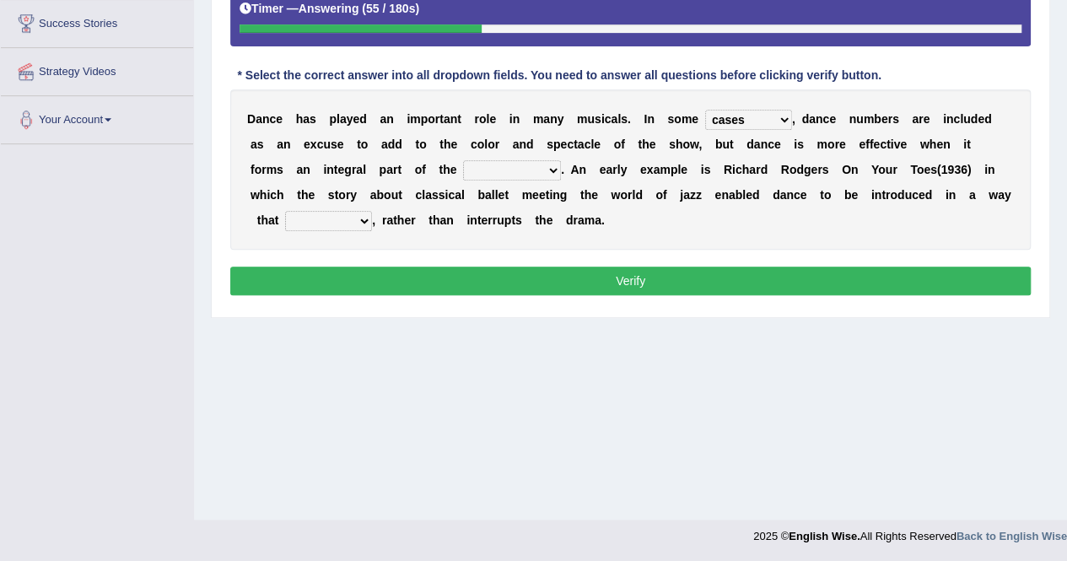
click at [463, 160] on select "prowess plot phenomenon round about" at bounding box center [512, 170] width 98 height 20
click at [359, 220] on select "crumples enhances encumbers levels" at bounding box center [328, 221] width 87 height 20
select select "enhances"
click at [285, 211] on select "crumples enhances encumbers levels" at bounding box center [328, 221] width 87 height 20
click at [786, 115] on select "dimentions cases brief extent" at bounding box center [748, 120] width 87 height 20
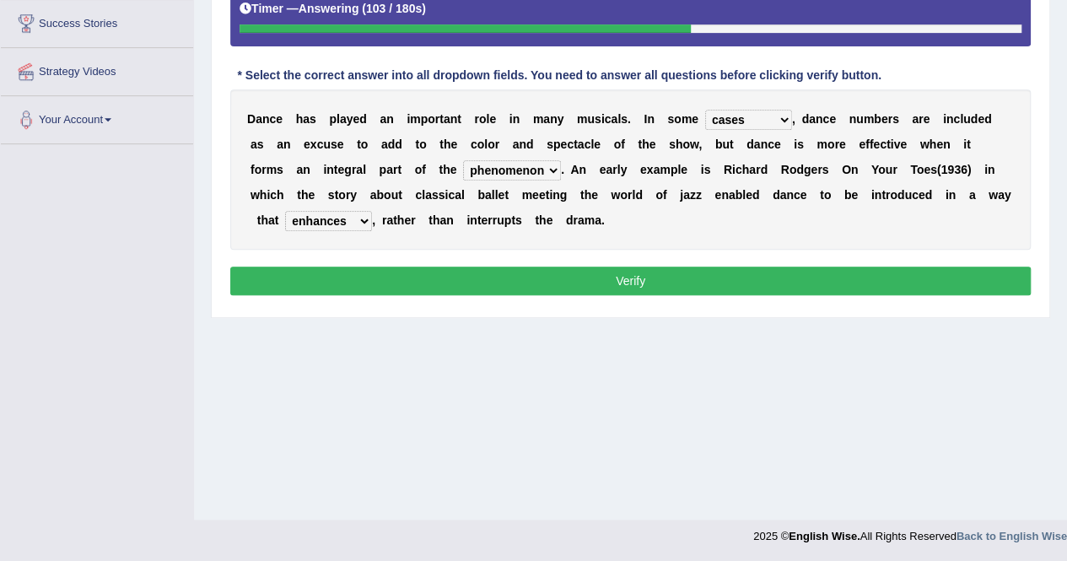
select select "extent"
click at [705, 110] on select "dimentions cases brief extent" at bounding box center [748, 120] width 87 height 20
click at [750, 219] on div "D a n c e h a s p l a y e d a n i m p o r t a n t r o l e i n m a n y m u s i c…" at bounding box center [630, 169] width 800 height 160
click at [361, 222] on select "crumples enhances encumbers levels" at bounding box center [328, 221] width 87 height 20
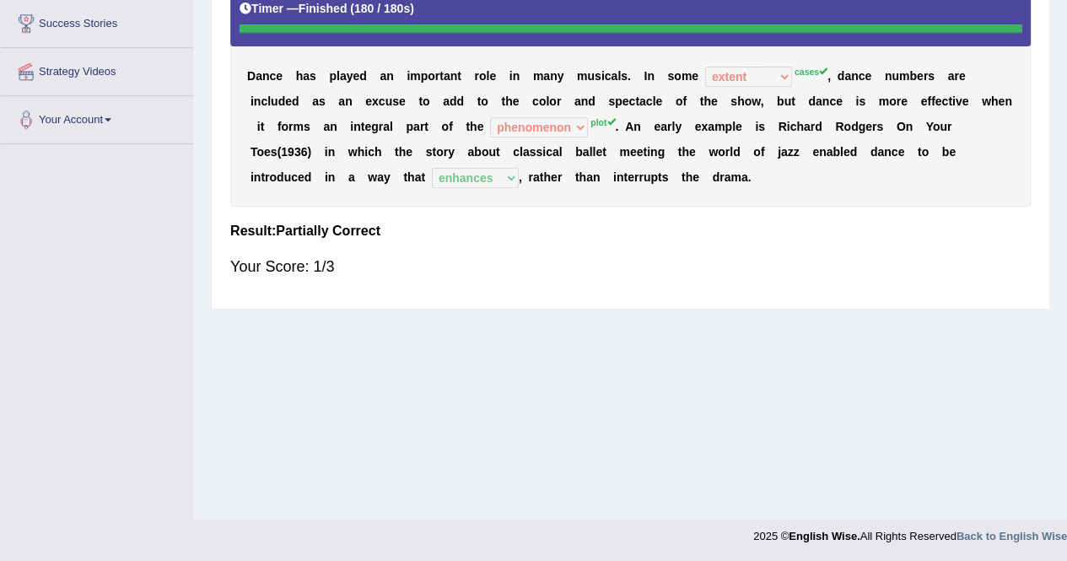
scroll to position [0, 0]
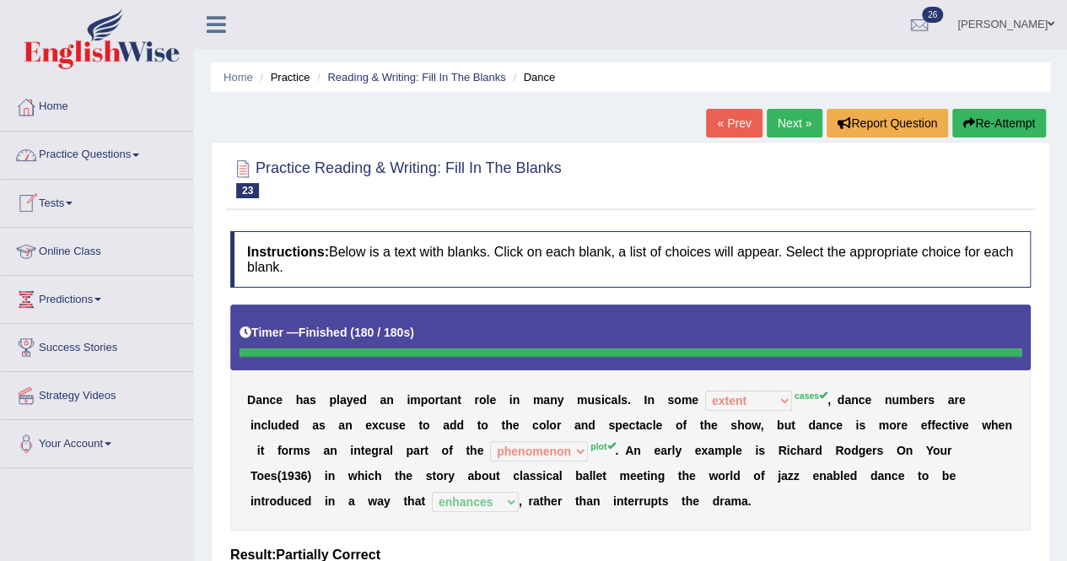
click at [74, 244] on link "Online Class" at bounding box center [97, 249] width 192 height 42
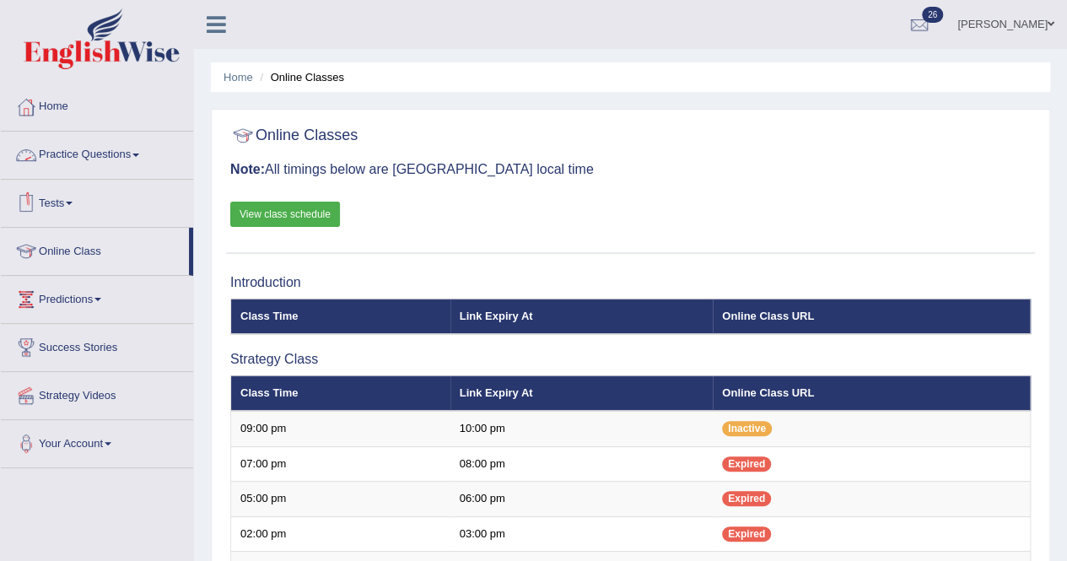
click at [129, 150] on link "Practice Questions" at bounding box center [97, 153] width 192 height 42
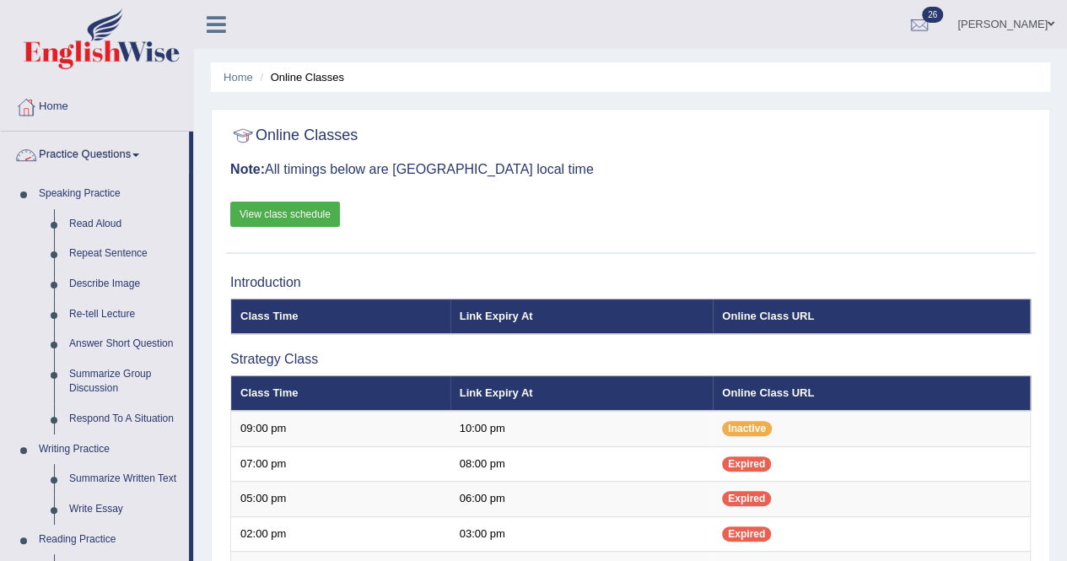
click at [107, 153] on link "Practice Questions" at bounding box center [95, 153] width 188 height 42
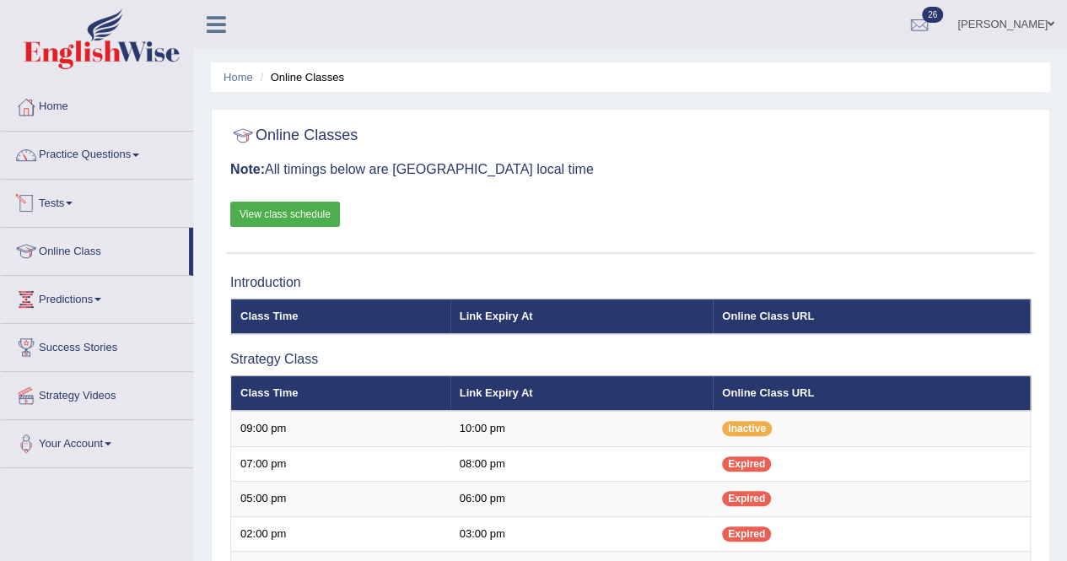
click at [64, 200] on link "Tests" at bounding box center [97, 201] width 192 height 42
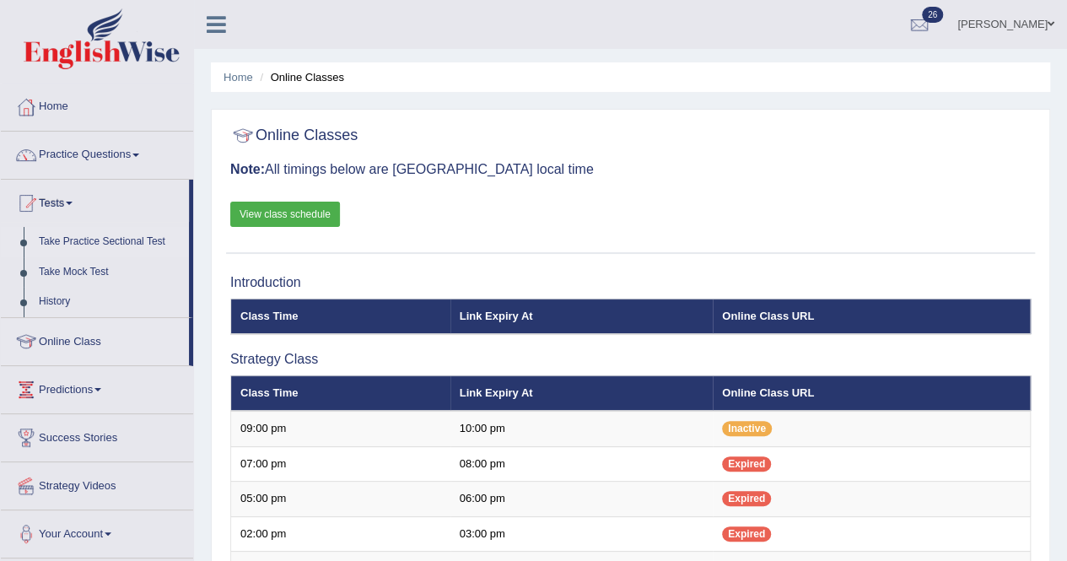
click at [96, 237] on link "Take Practice Sectional Test" at bounding box center [110, 242] width 158 height 30
